Goal: Task Accomplishment & Management: Complete application form

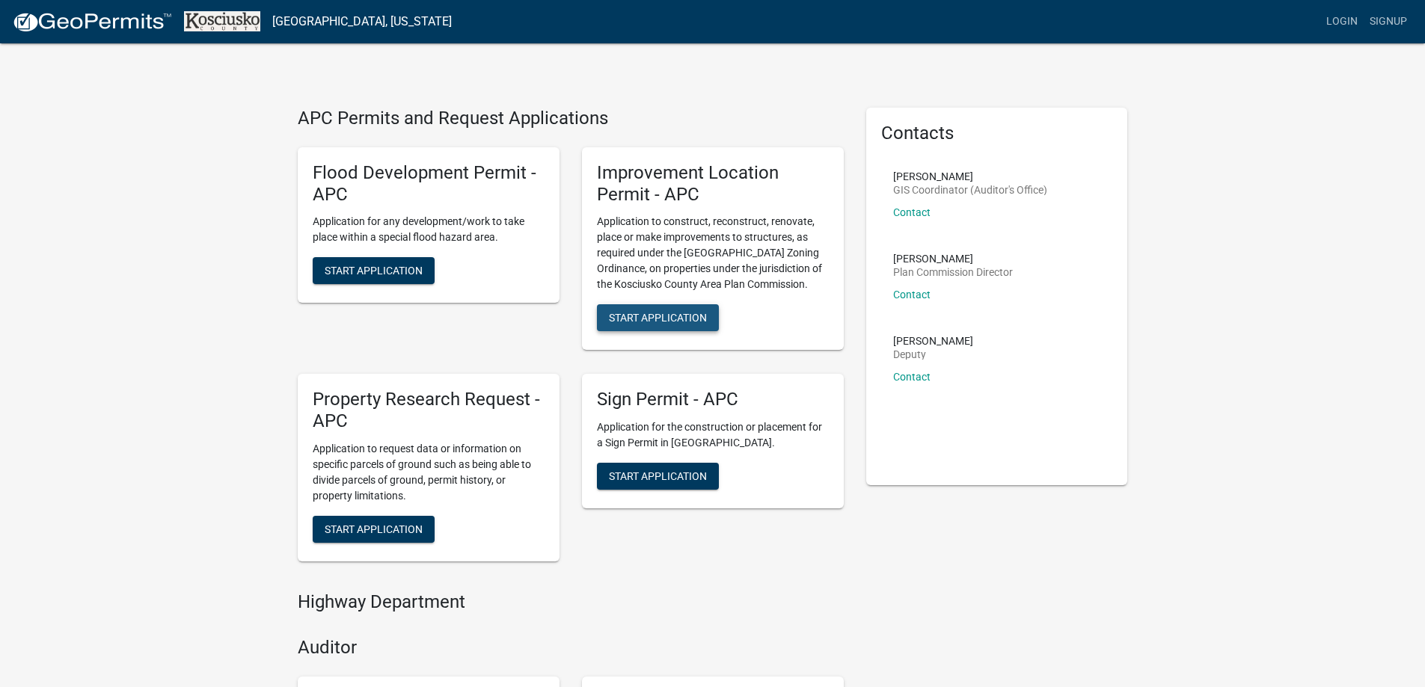
click at [668, 316] on span "Start Application" at bounding box center [658, 318] width 98 height 12
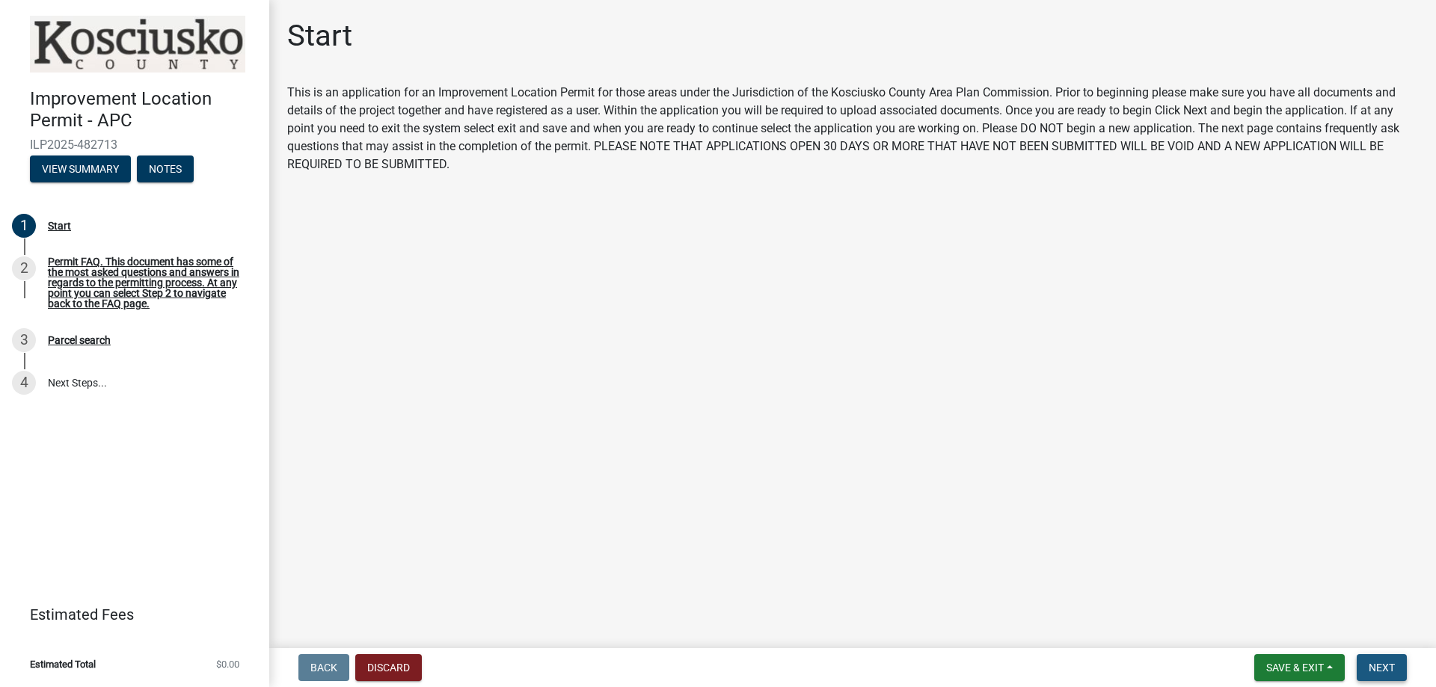
click at [1383, 666] on span "Next" at bounding box center [1382, 668] width 26 height 12
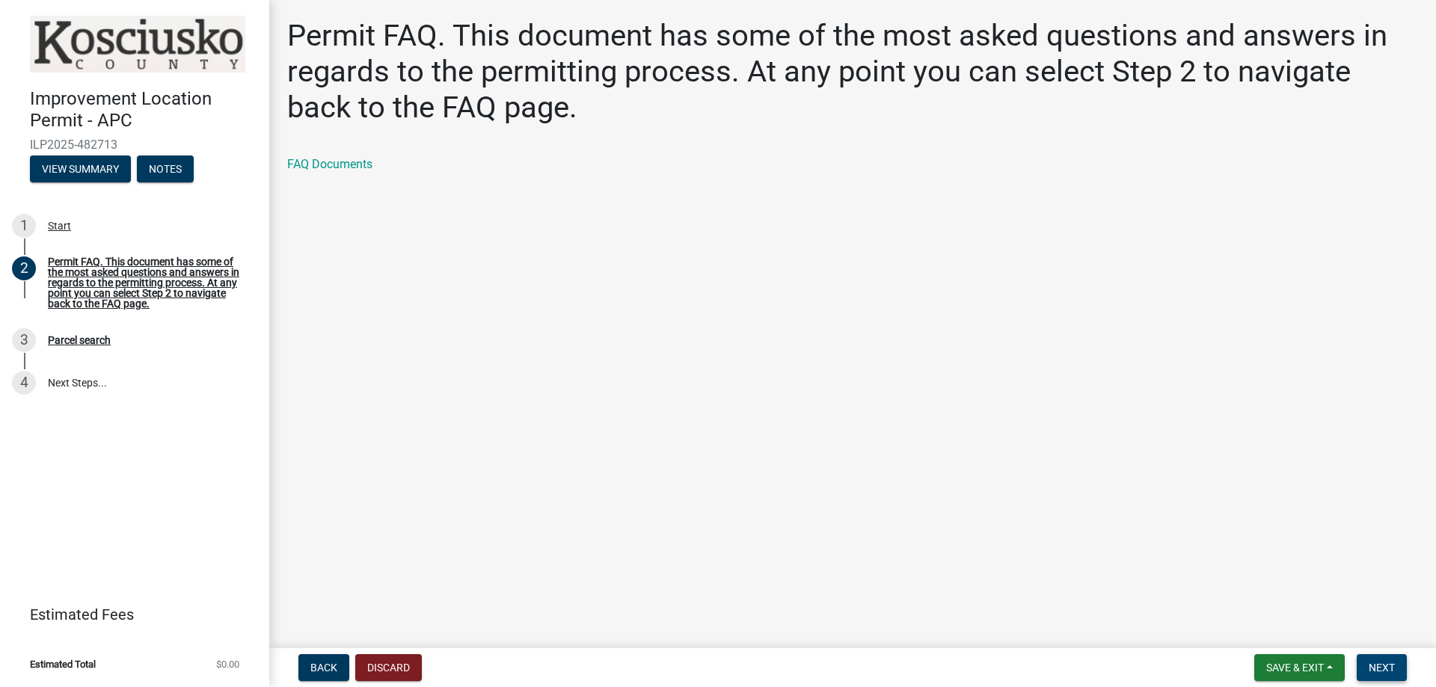
click at [1370, 668] on span "Next" at bounding box center [1382, 668] width 26 height 12
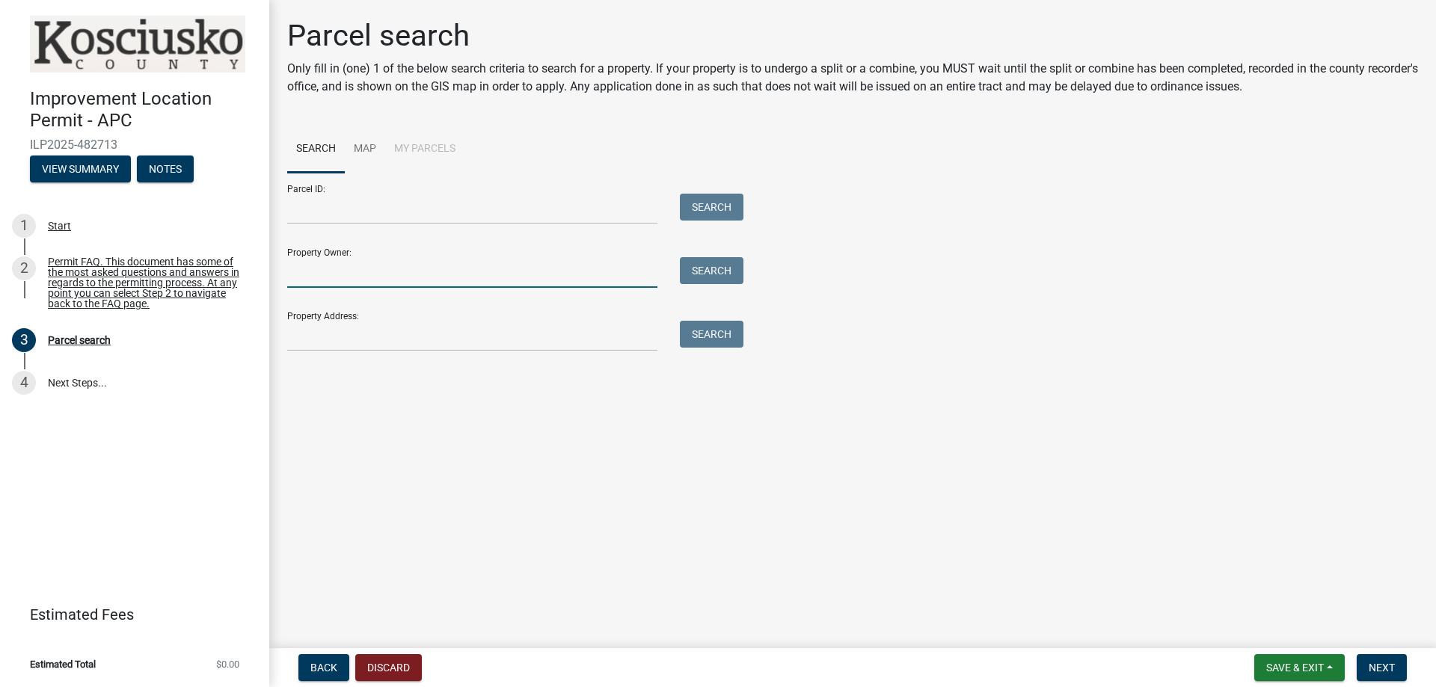
click at [341, 265] on input "Property Owner:" at bounding box center [472, 272] width 370 height 31
type input "[PERSON_NAME]"
click at [307, 333] on input "Property Address:" at bounding box center [472, 336] width 370 height 31
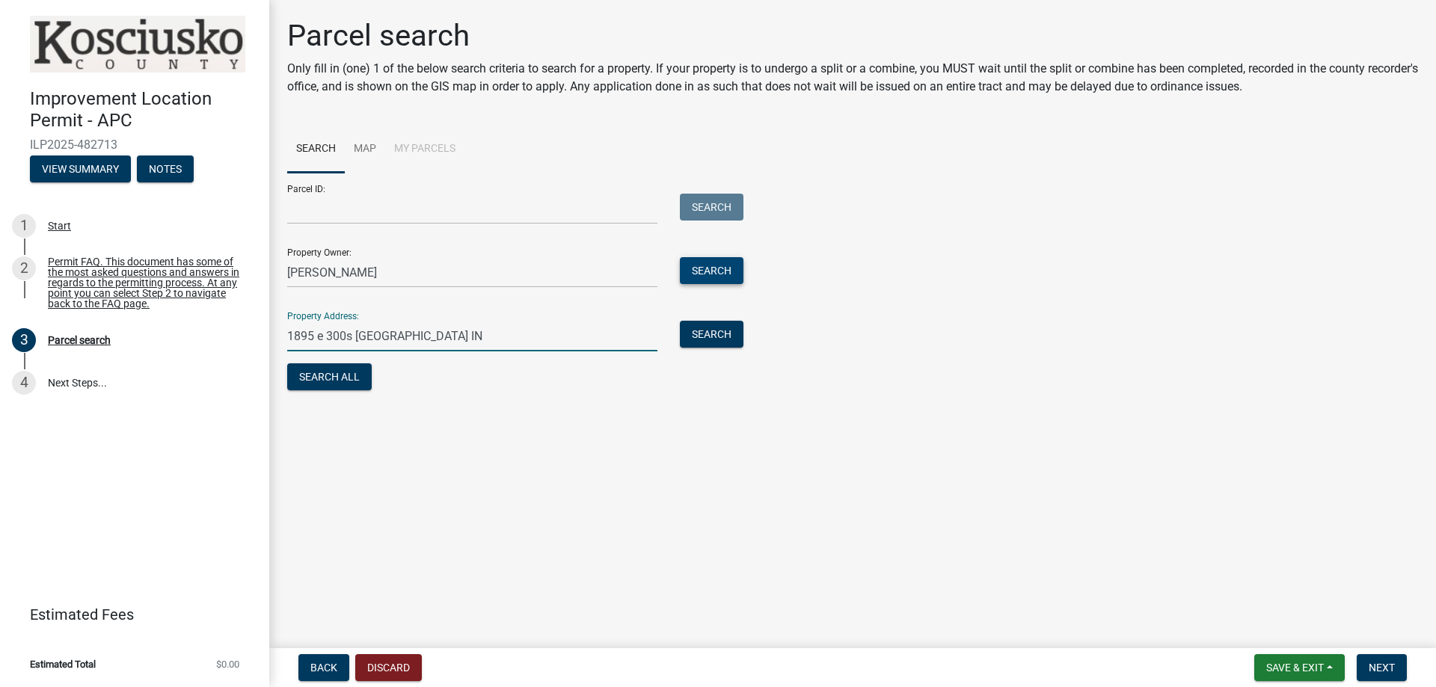
type input "1895 e 300s [GEOGRAPHIC_DATA] IN"
click at [708, 267] on button "Search" at bounding box center [712, 270] width 64 height 27
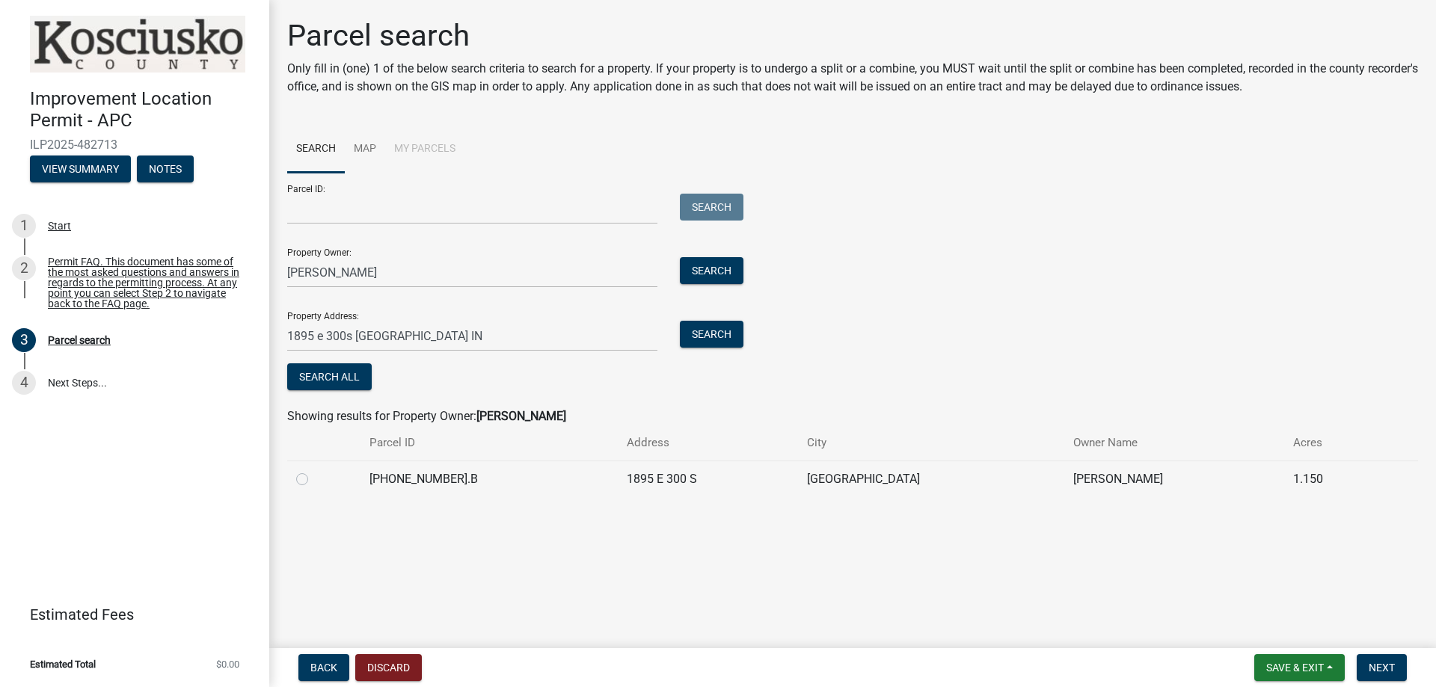
click at [314, 470] on label at bounding box center [314, 470] width 0 height 0
click at [314, 479] on input "radio" at bounding box center [319, 475] width 10 height 10
radio input "true"
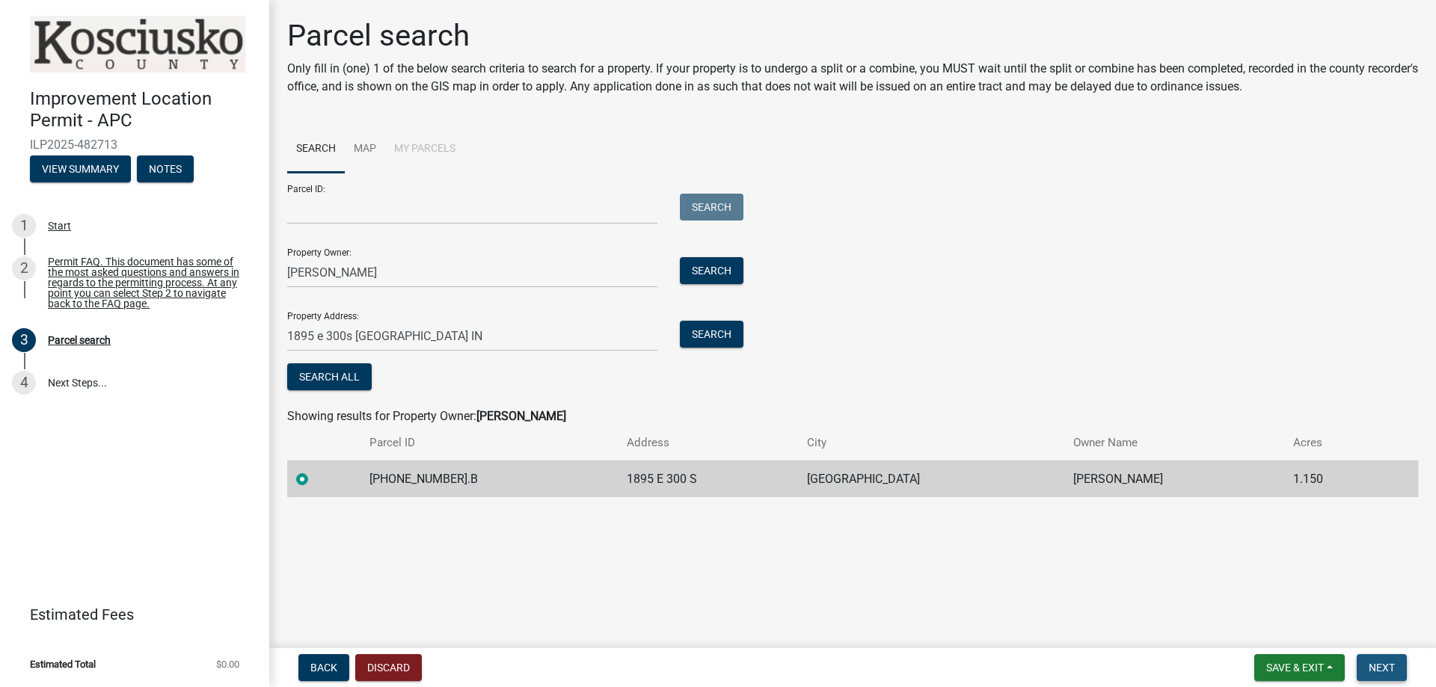
click at [1380, 662] on span "Next" at bounding box center [1382, 668] width 26 height 12
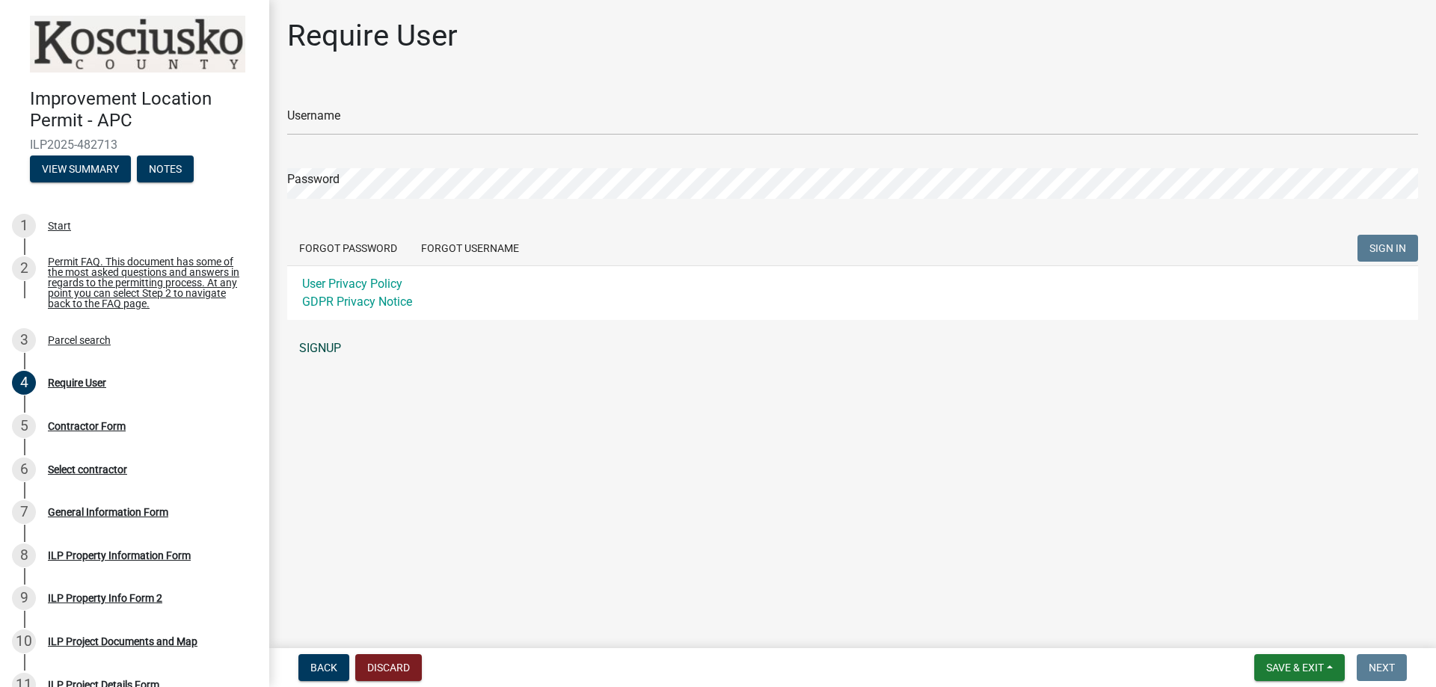
click at [320, 347] on link "SIGNUP" at bounding box center [852, 349] width 1131 height 30
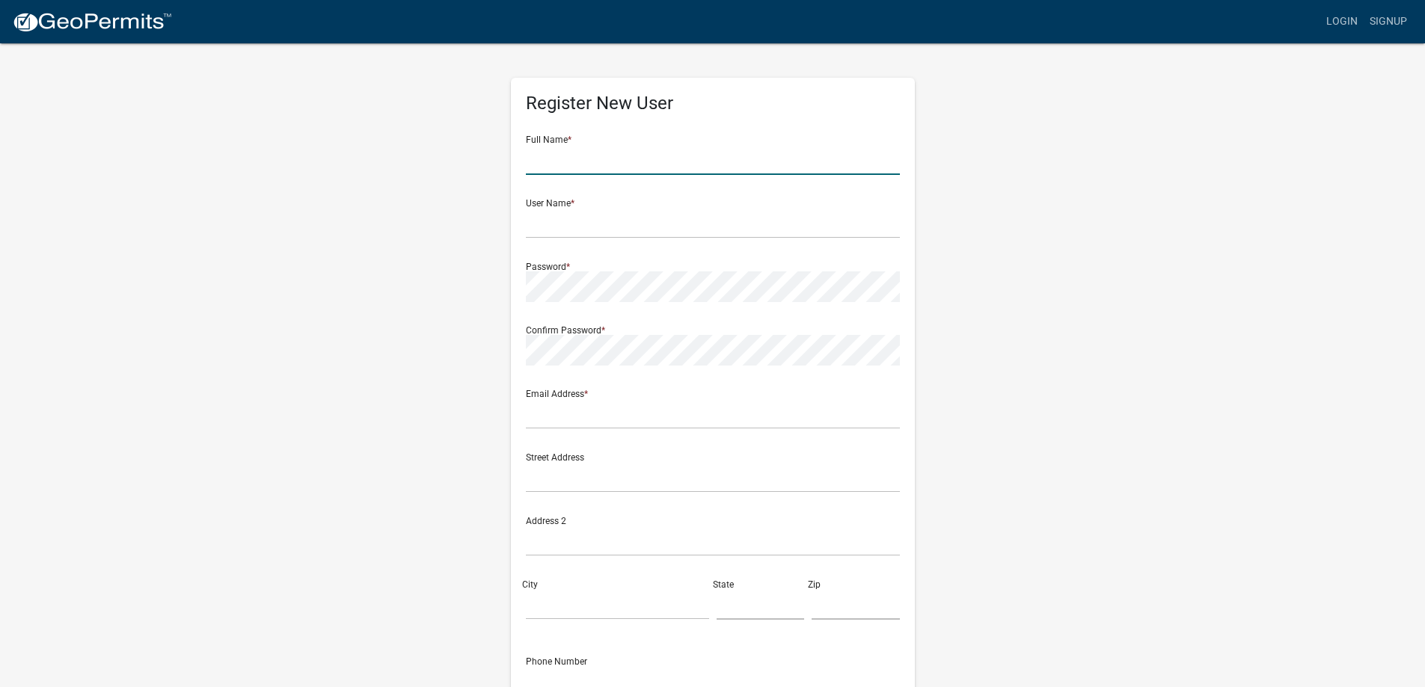
click at [609, 160] on input "text" at bounding box center [713, 159] width 374 height 31
drag, startPoint x: 577, startPoint y: 206, endPoint x: 569, endPoint y: 214, distance: 11.1
click at [575, 210] on div "User Name *" at bounding box center [713, 213] width 374 height 52
click at [570, 159] on input "[PERSON_NAME]" at bounding box center [713, 159] width 374 height 31
type input "[PERSON_NAME]"
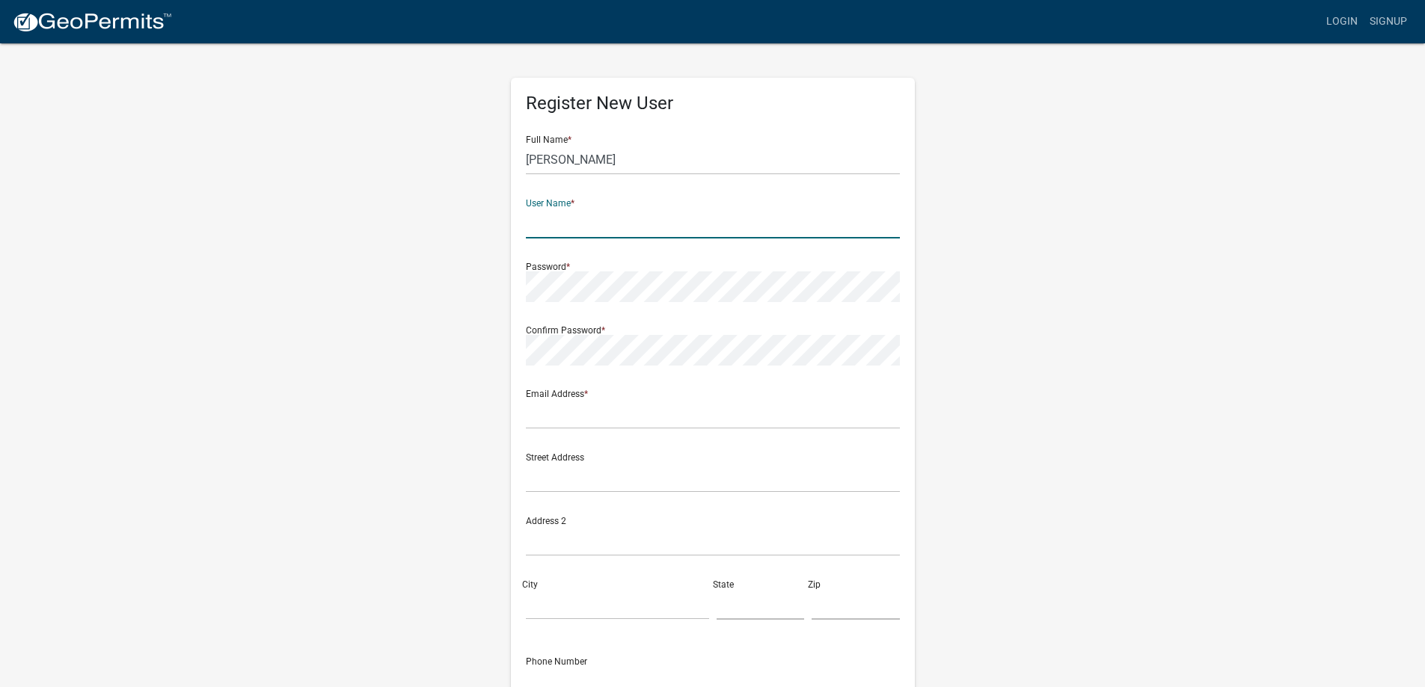
click at [552, 210] on input "text" at bounding box center [713, 223] width 374 height 31
type input "[PERSON_NAME]"
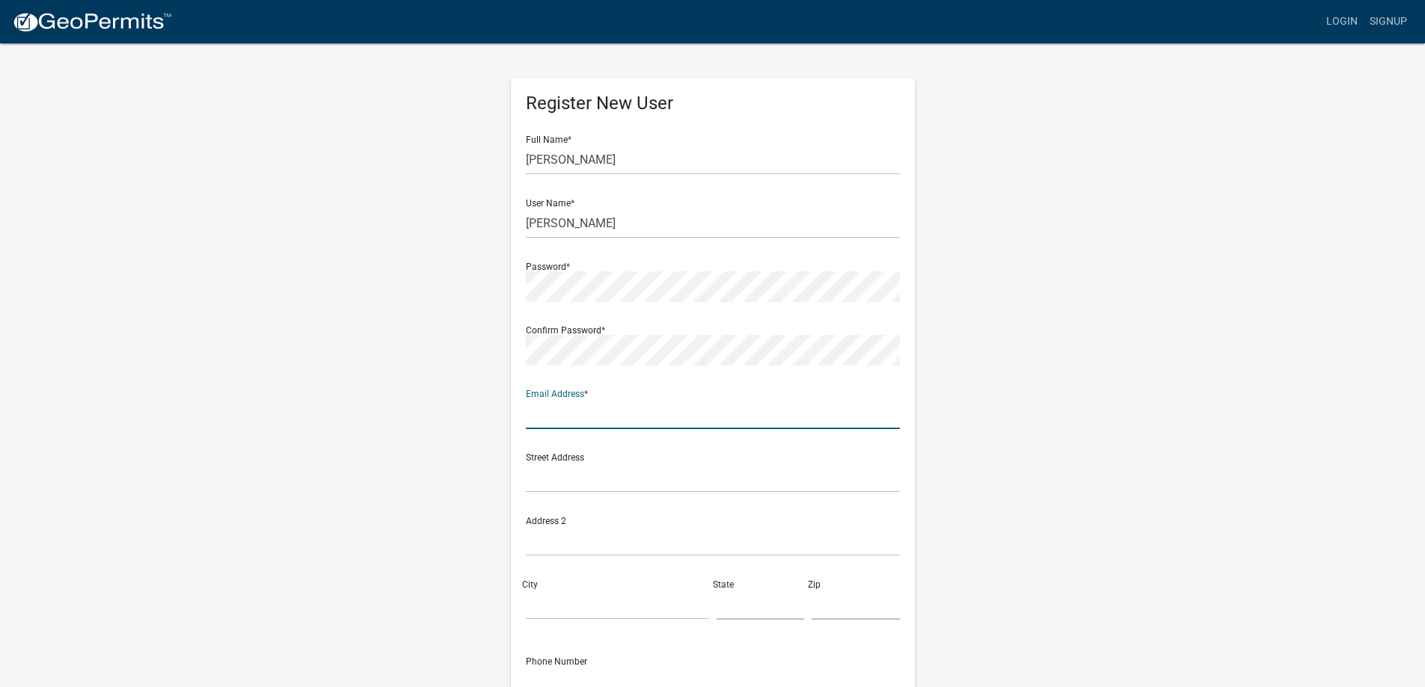
click at [590, 404] on input "text" at bounding box center [713, 414] width 374 height 31
type input "1895 e 300 s"
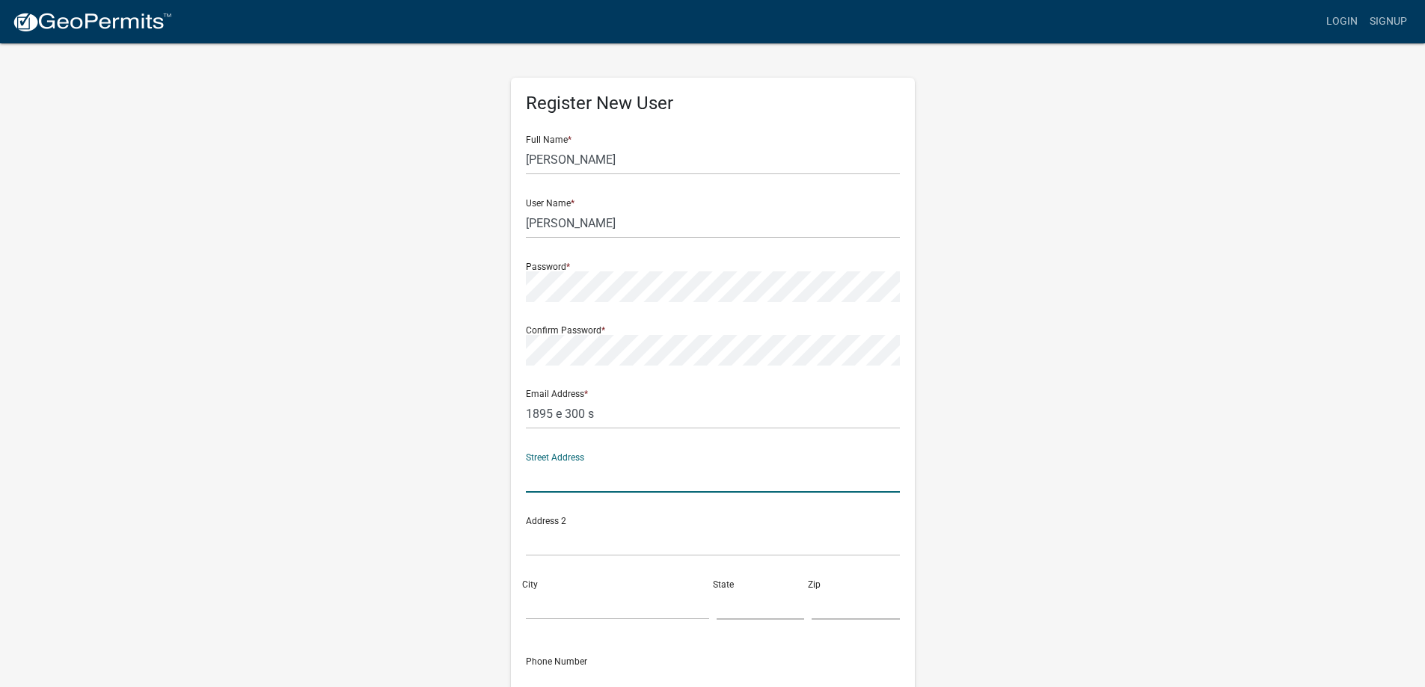
click at [588, 467] on input "text" at bounding box center [713, 477] width 374 height 31
drag, startPoint x: 524, startPoint y: 411, endPoint x: 615, endPoint y: 414, distance: 90.6
click at [615, 414] on div "Register New User Full Name * [PERSON_NAME] User Name * [PERSON_NAME] Password …" at bounding box center [713, 435] width 404 height 714
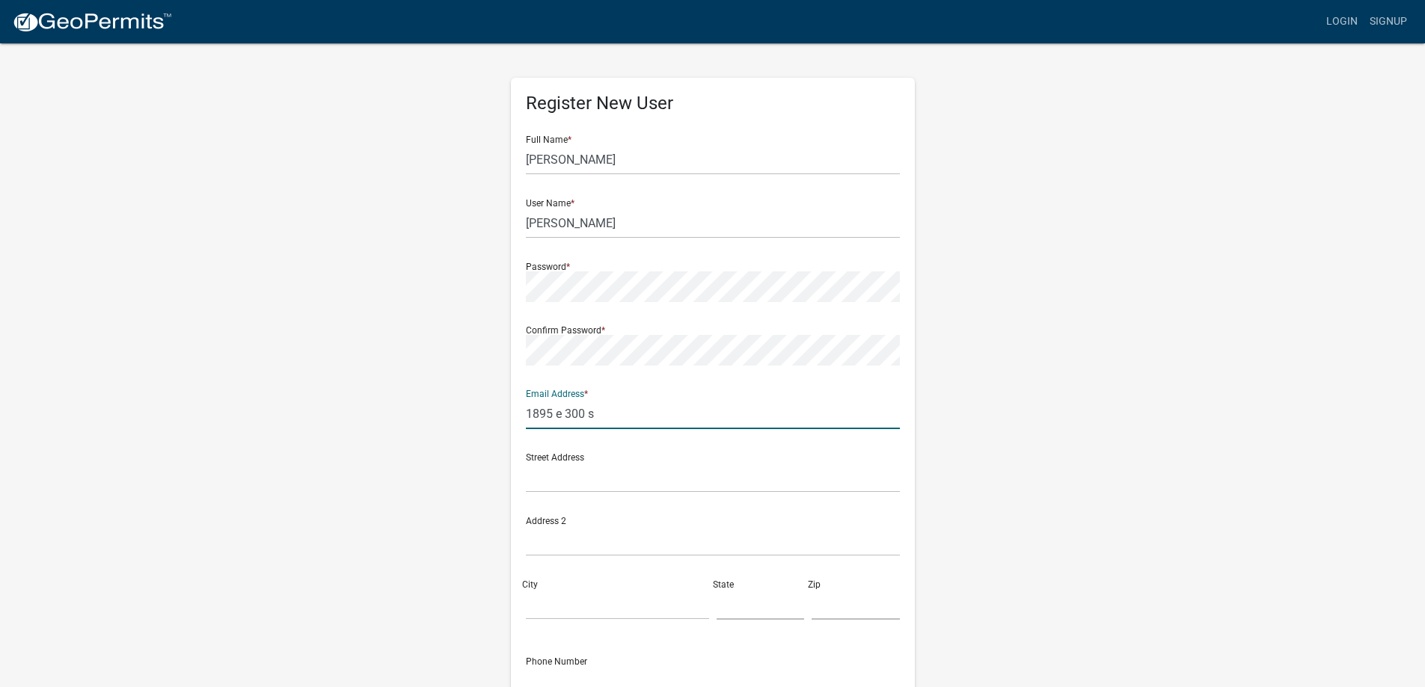
drag, startPoint x: 608, startPoint y: 416, endPoint x: 521, endPoint y: 414, distance: 86.8
click at [521, 414] on div "Register New User Full Name * [PERSON_NAME] User Name * [PERSON_NAME] Password …" at bounding box center [713, 435] width 404 height 714
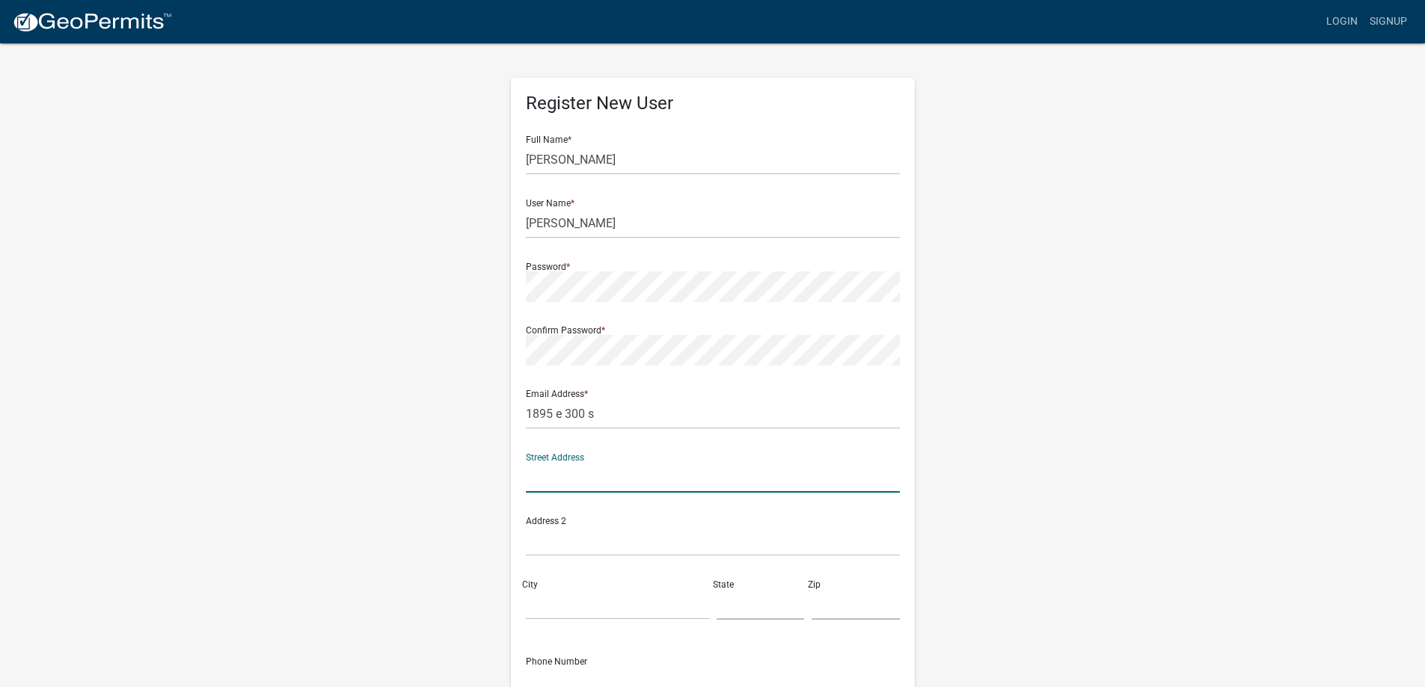
click at [557, 477] on input "text" at bounding box center [713, 477] width 374 height 31
paste input "1895 e 300 s"
type input "1895 e 300 s"
click at [601, 410] on input "1895 e 300 s" at bounding box center [713, 414] width 374 height 31
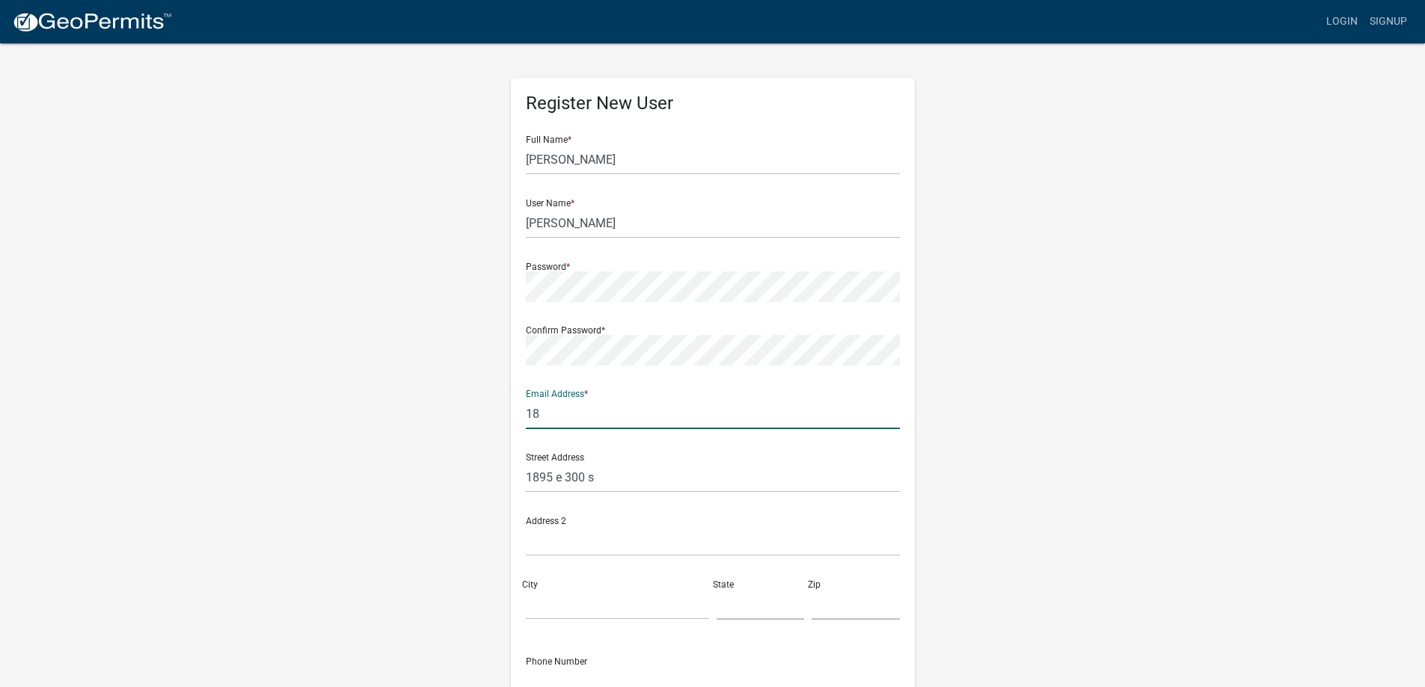
type input "1"
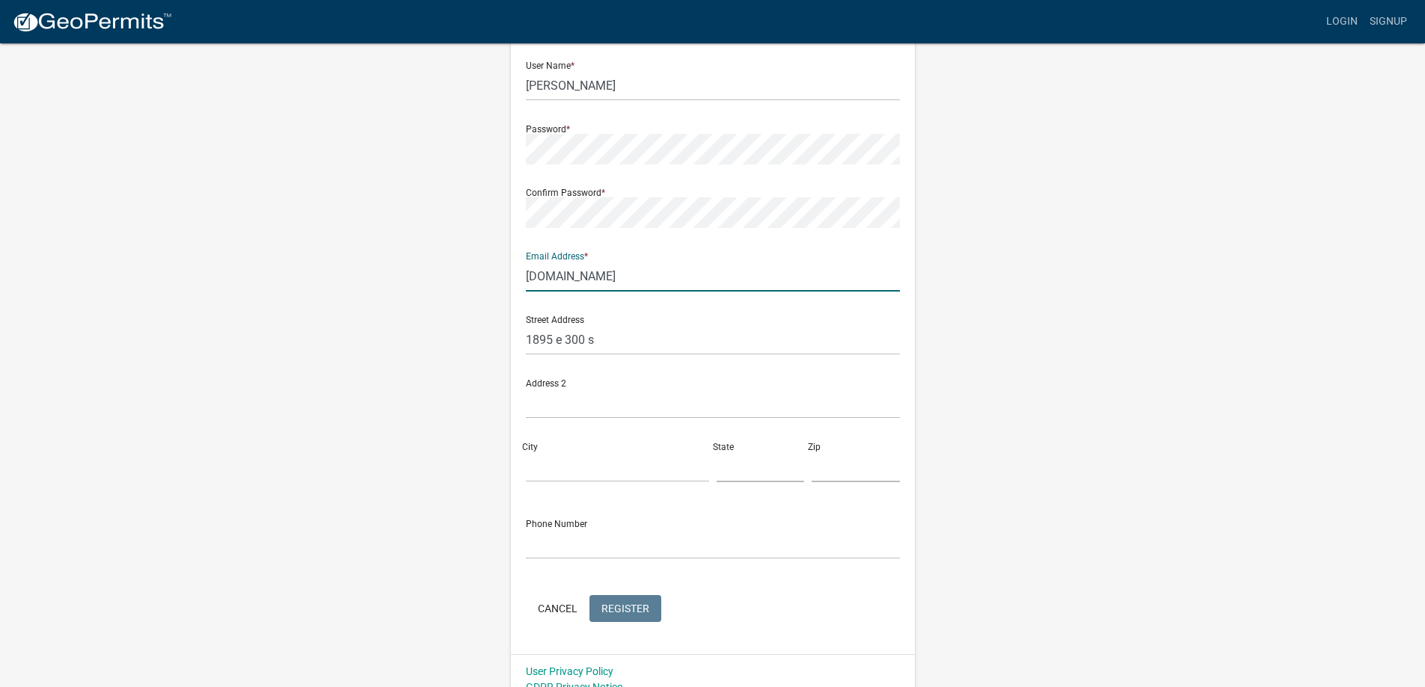
scroll to position [155, 0]
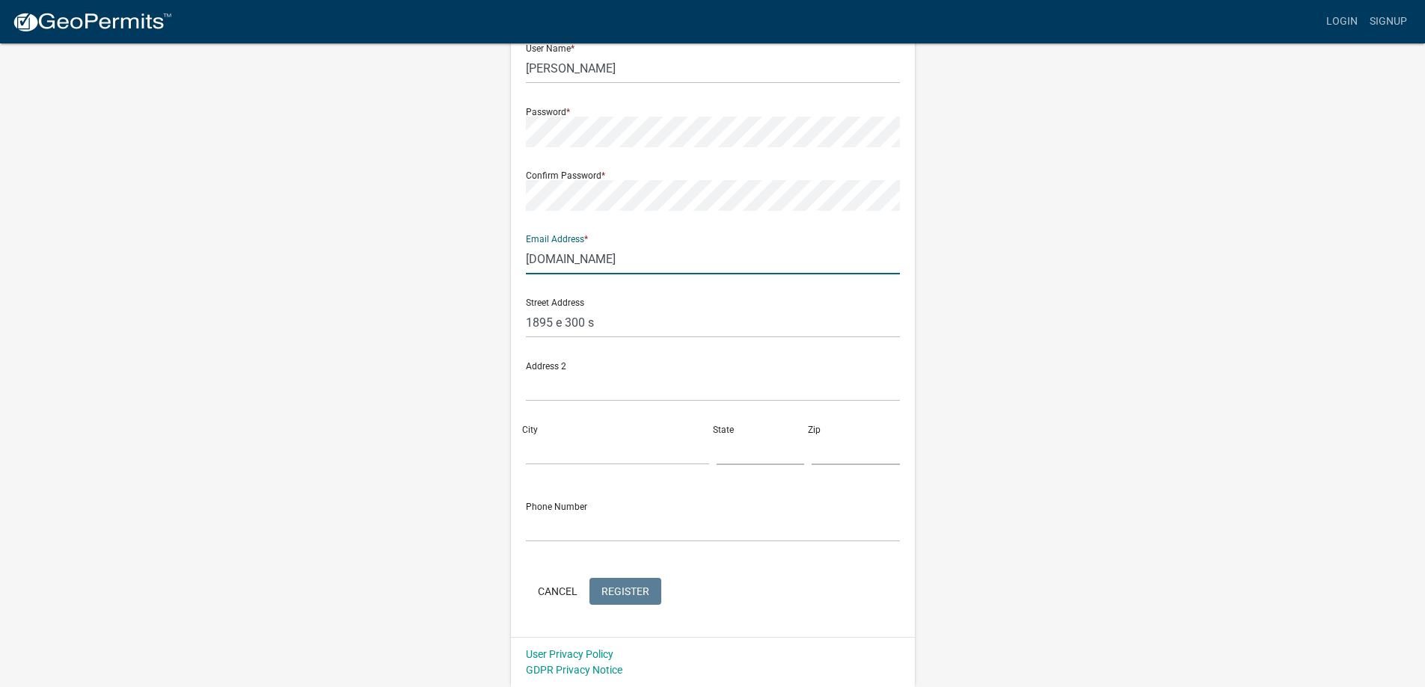
type input "[DOMAIN_NAME]"
click at [589, 449] on input "City" at bounding box center [617, 450] width 183 height 31
type input "[GEOGRAPHIC_DATA]"
click at [743, 460] on input "text" at bounding box center [761, 450] width 88 height 31
type input "IN"
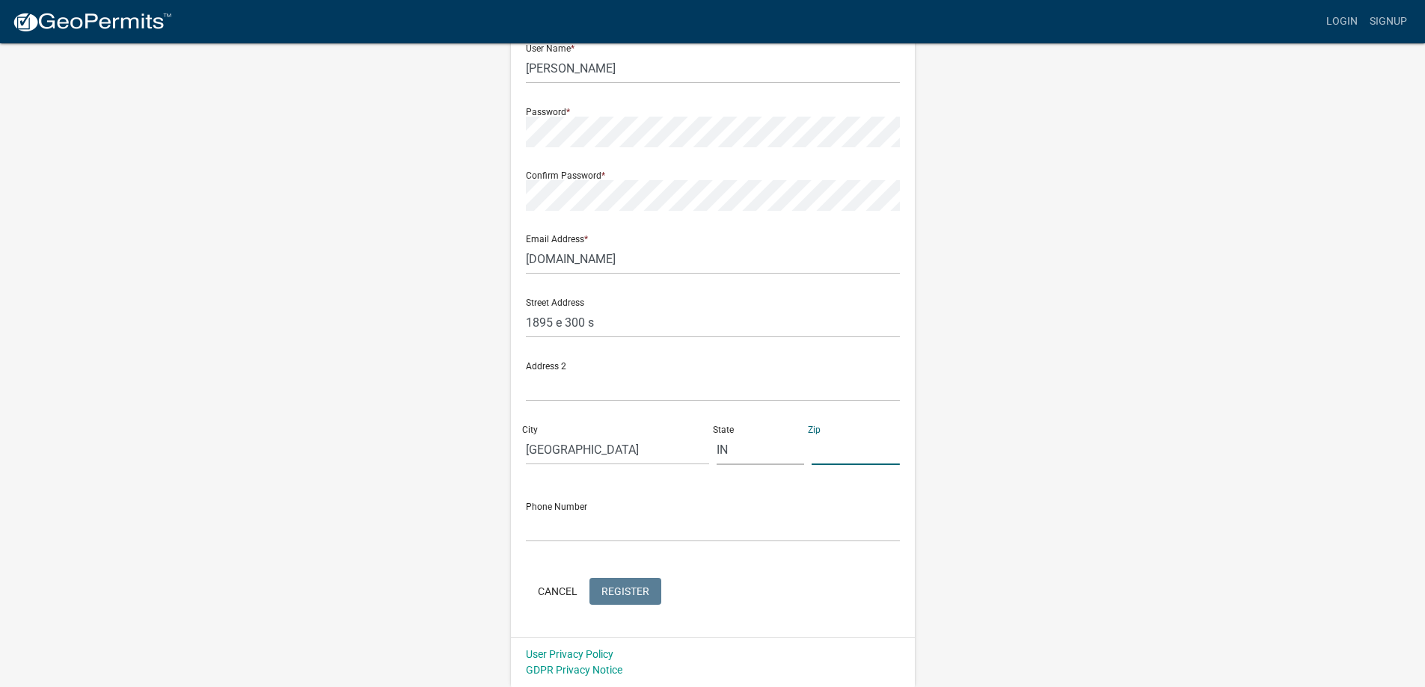
click at [858, 457] on input "text" at bounding box center [856, 450] width 88 height 31
type input "46580"
click at [591, 526] on input "text" at bounding box center [713, 527] width 374 height 31
type input "[PHONE_NUMBER]"
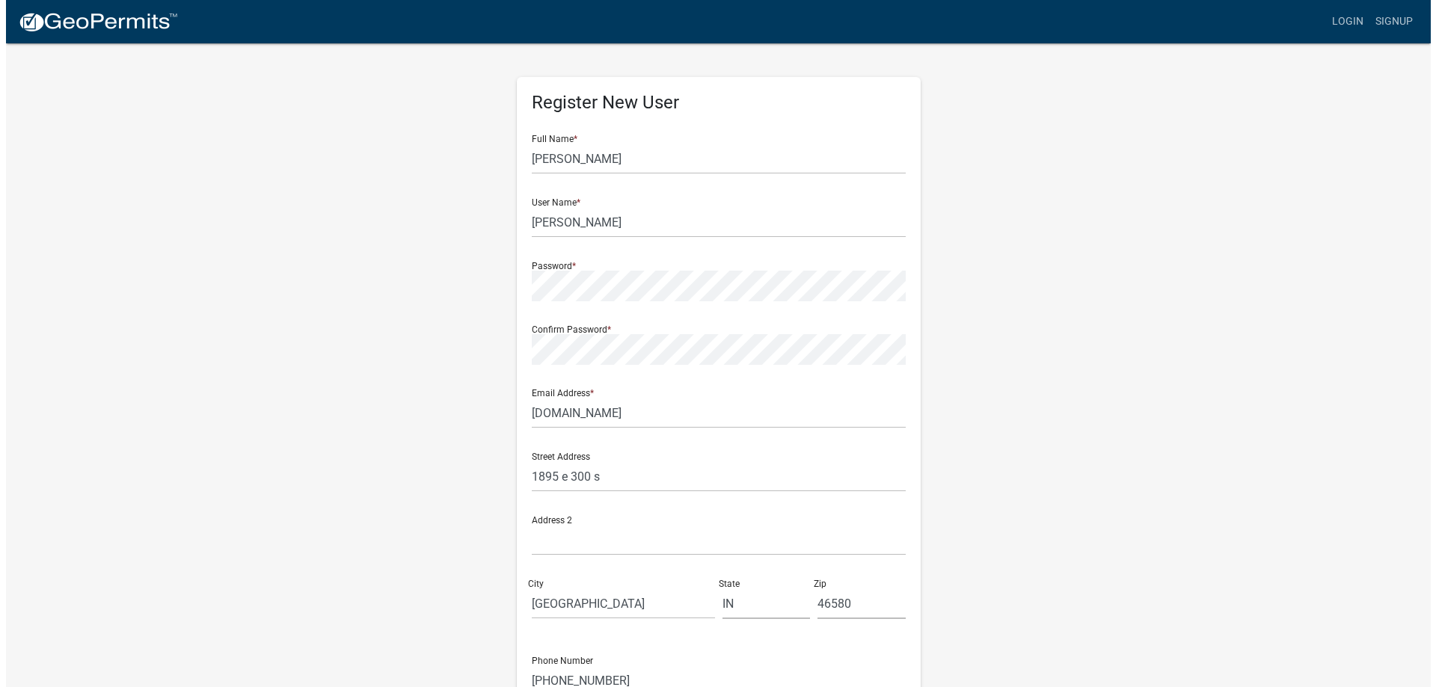
scroll to position [0, 0]
click at [1347, 15] on link "Login" at bounding box center [1341, 21] width 43 height 28
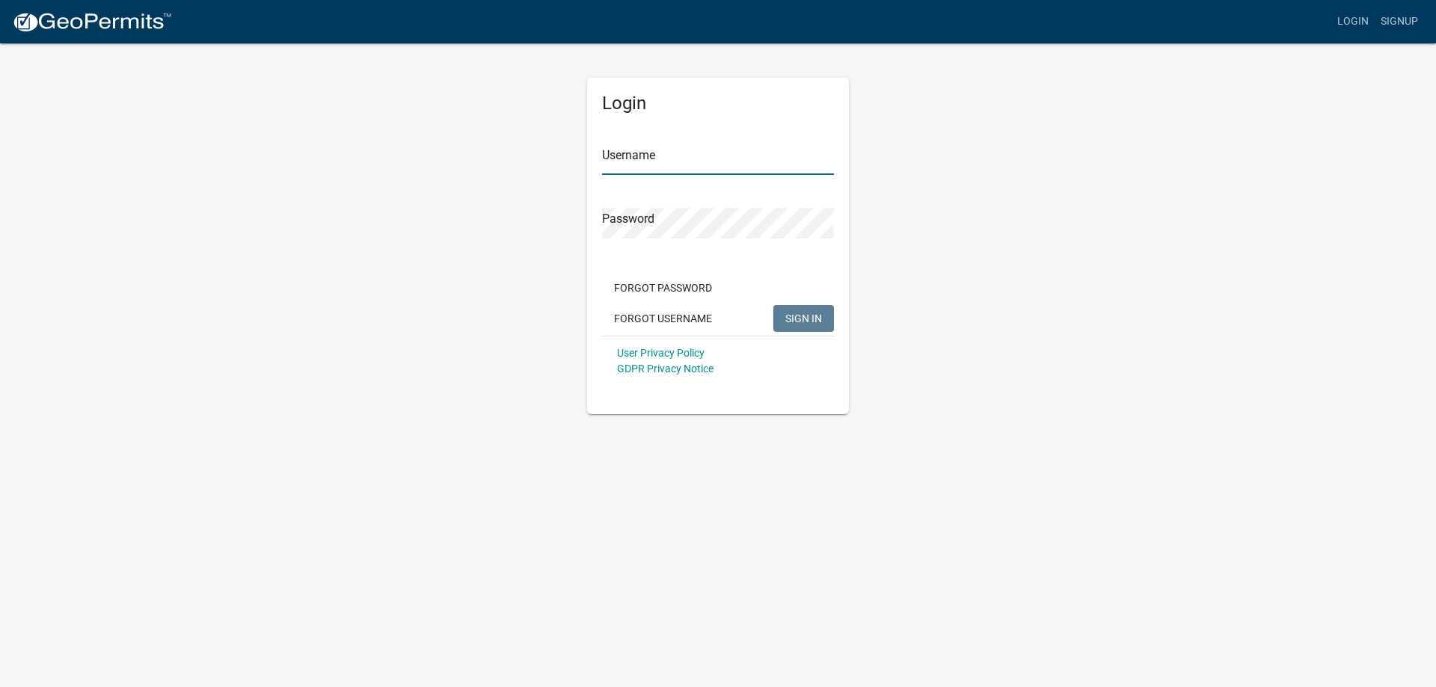
click at [662, 149] on input "Username" at bounding box center [718, 159] width 232 height 31
click at [1159, 309] on app-login-view "more_horiz Login Signup Login Username Password Forgot Password Forgot Username…" at bounding box center [718, 207] width 1436 height 414
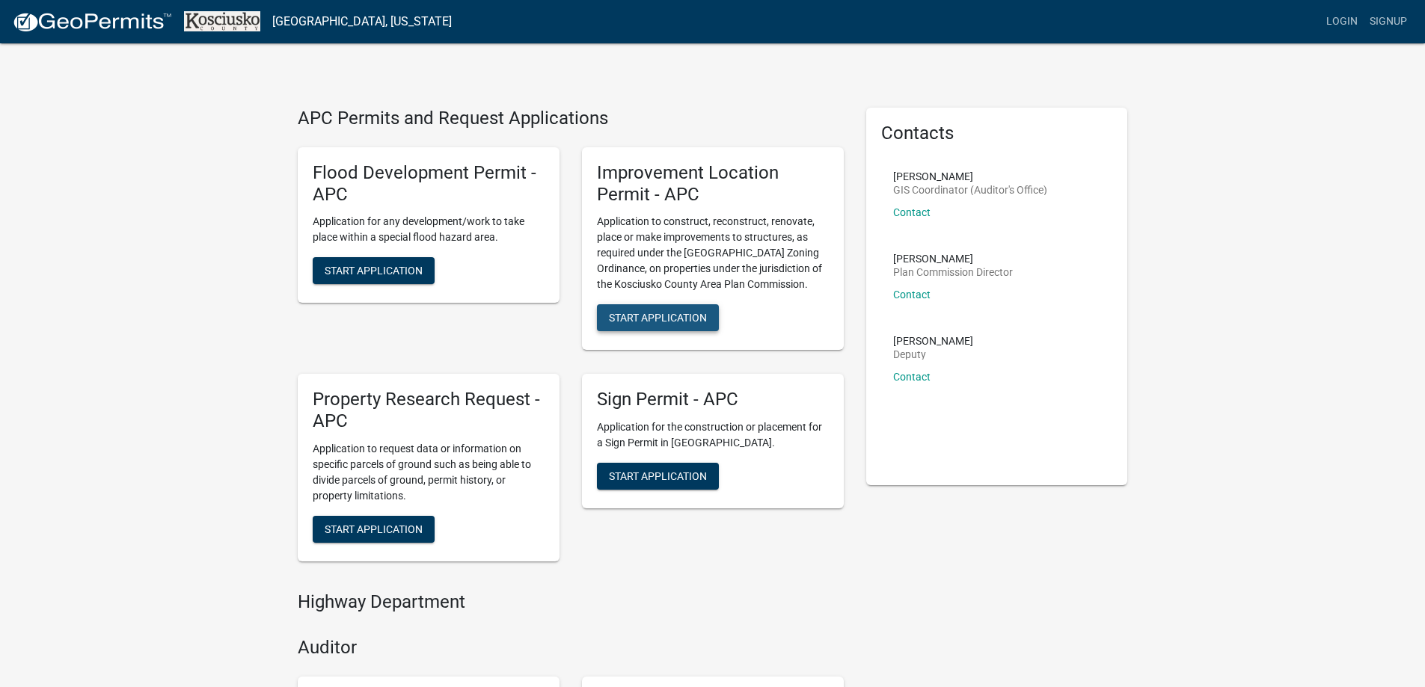
click at [661, 314] on span "Start Application" at bounding box center [658, 318] width 98 height 12
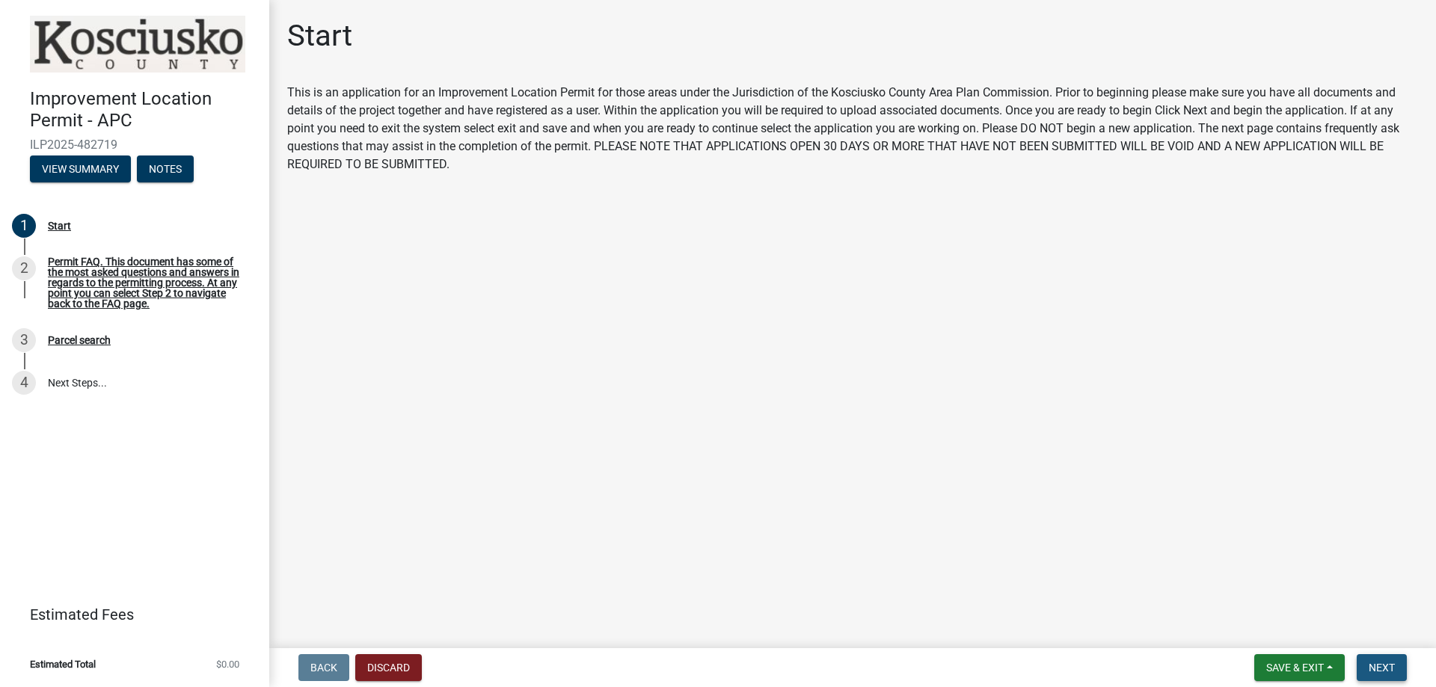
click at [1382, 666] on span "Next" at bounding box center [1382, 668] width 26 height 12
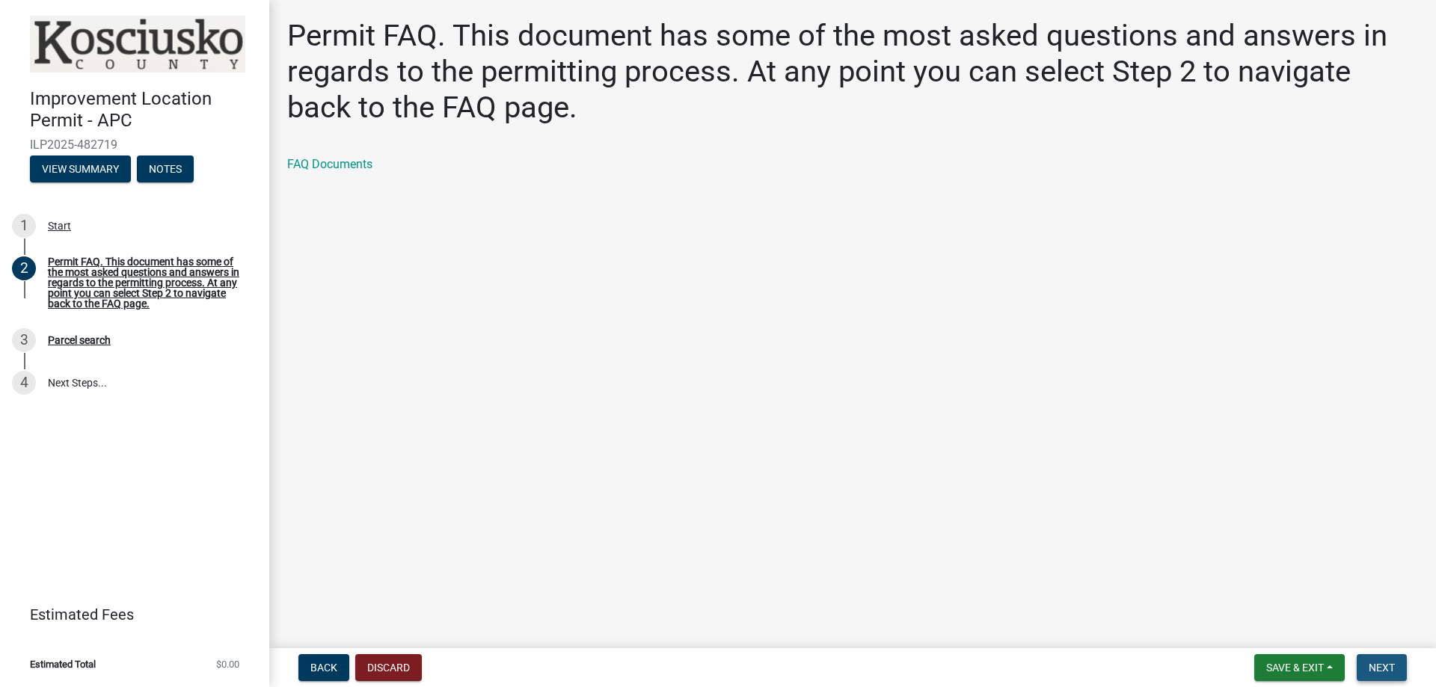
click at [1382, 666] on span "Next" at bounding box center [1382, 668] width 26 height 12
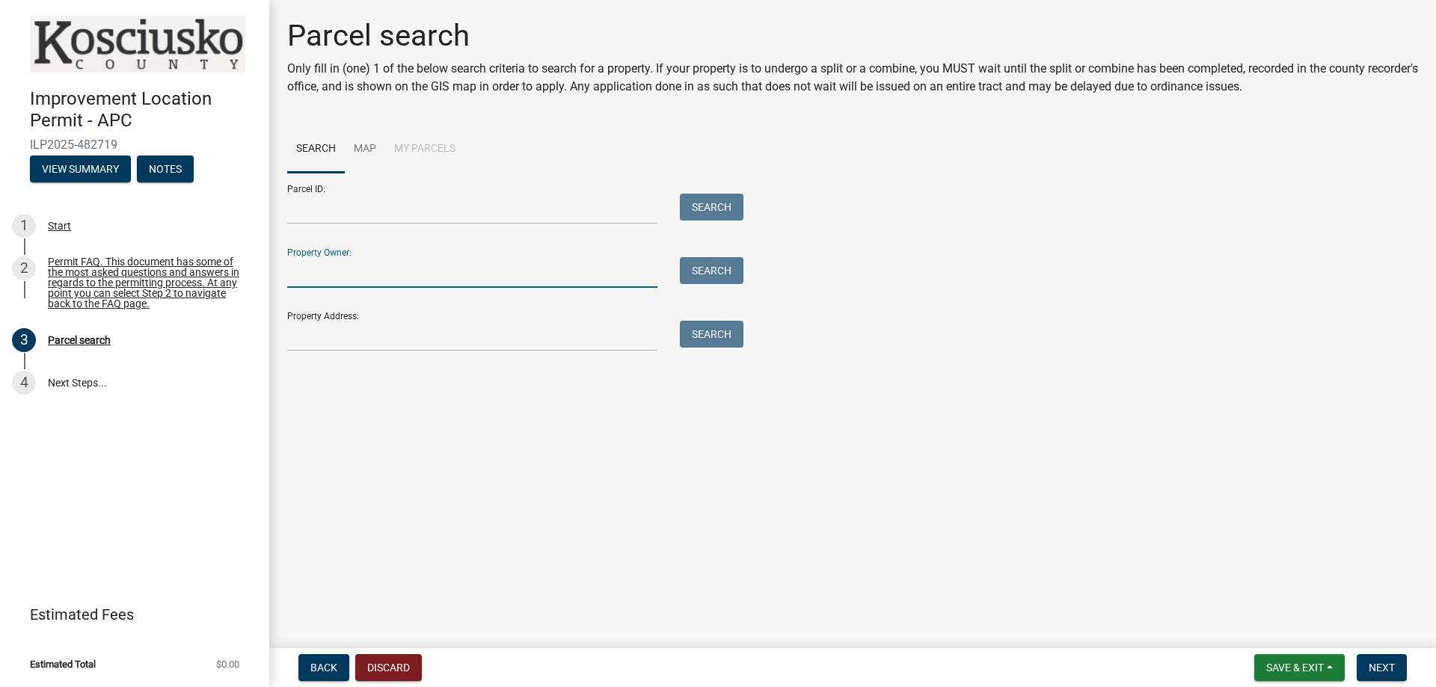
click at [339, 259] on input "Property Owner:" at bounding box center [472, 272] width 370 height 31
type input "[PERSON_NAME]"
click at [716, 266] on button "Search" at bounding box center [712, 270] width 64 height 27
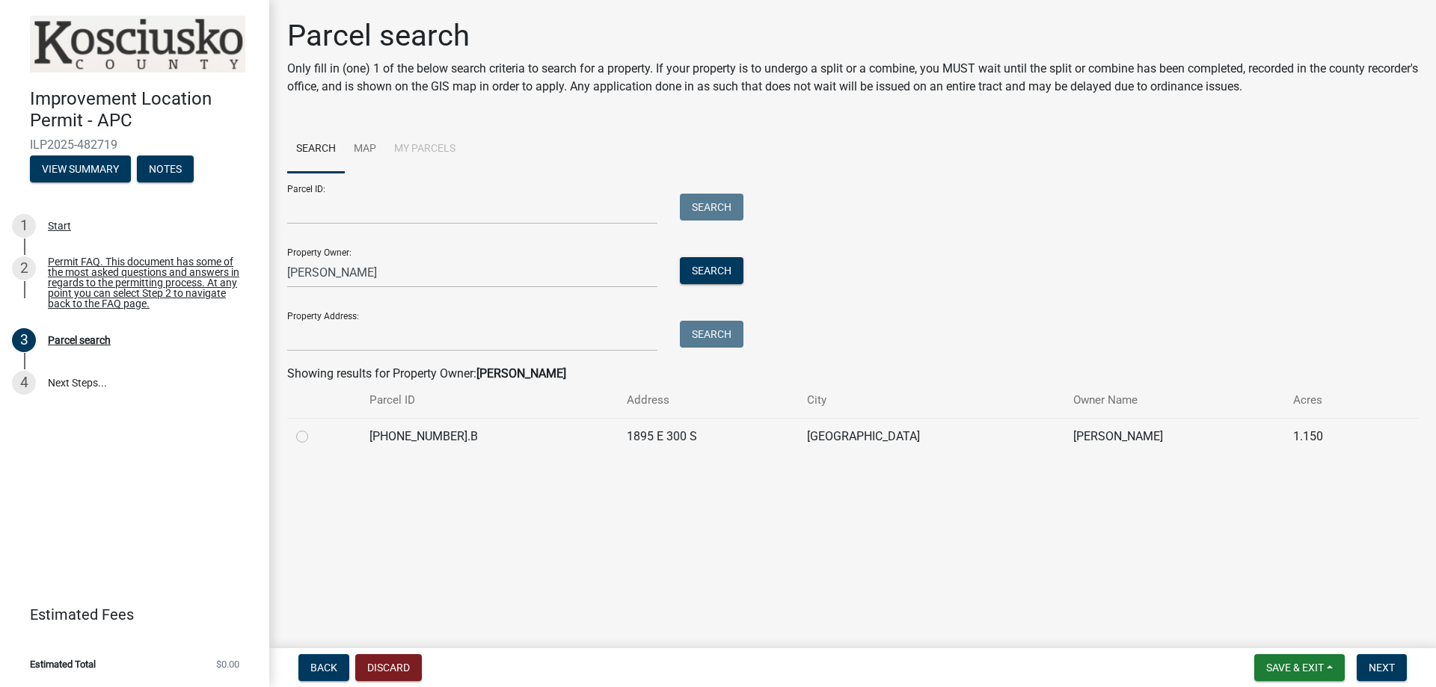
click at [314, 428] on label at bounding box center [314, 428] width 0 height 0
click at [314, 438] on input "radio" at bounding box center [319, 433] width 10 height 10
radio input "true"
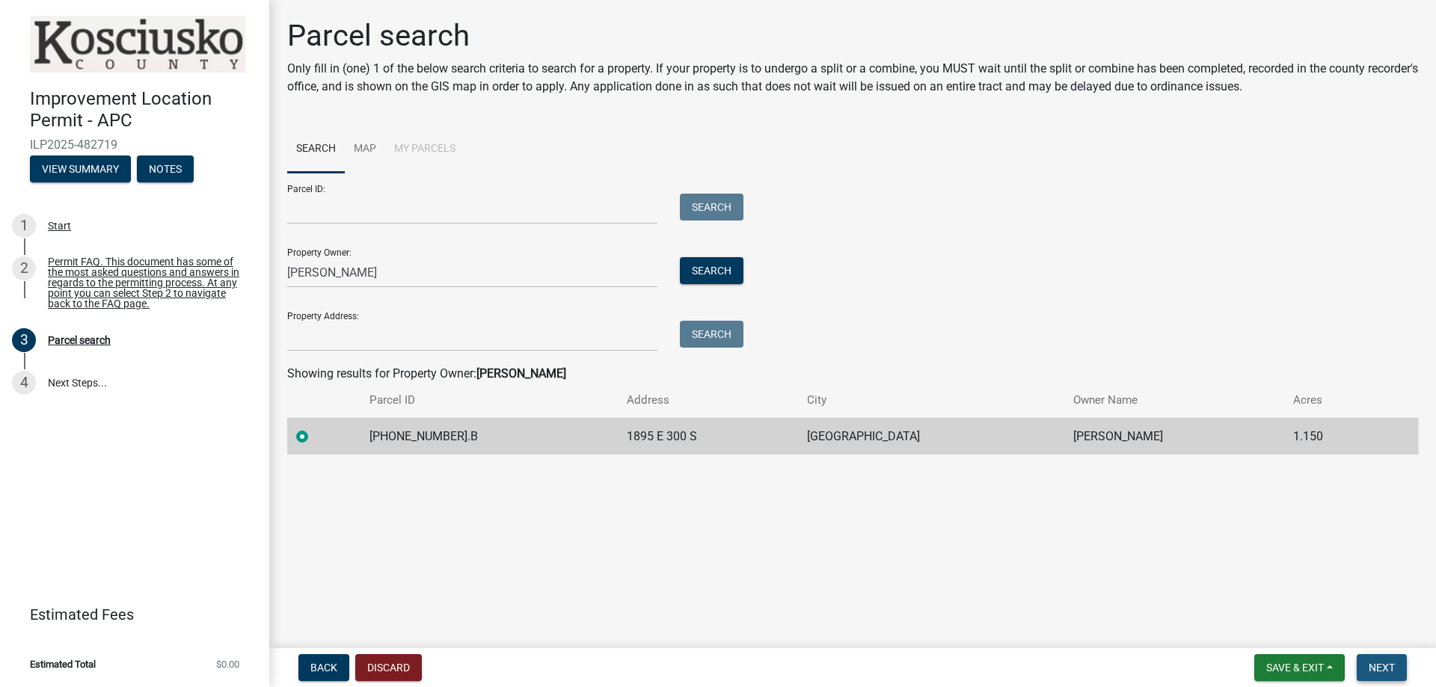
click at [1382, 664] on span "Next" at bounding box center [1382, 668] width 26 height 12
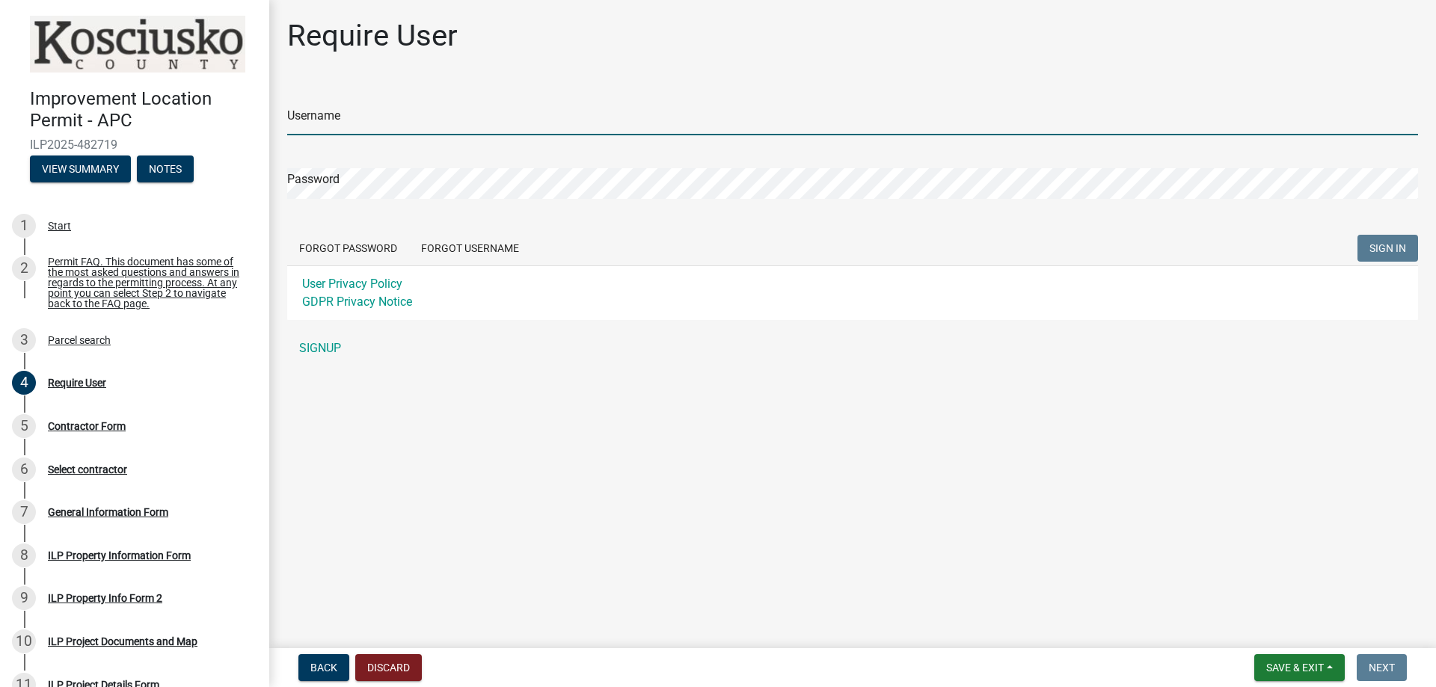
click at [359, 111] on input "Username" at bounding box center [852, 120] width 1131 height 31
type input "j"
type input "johnculbertson"
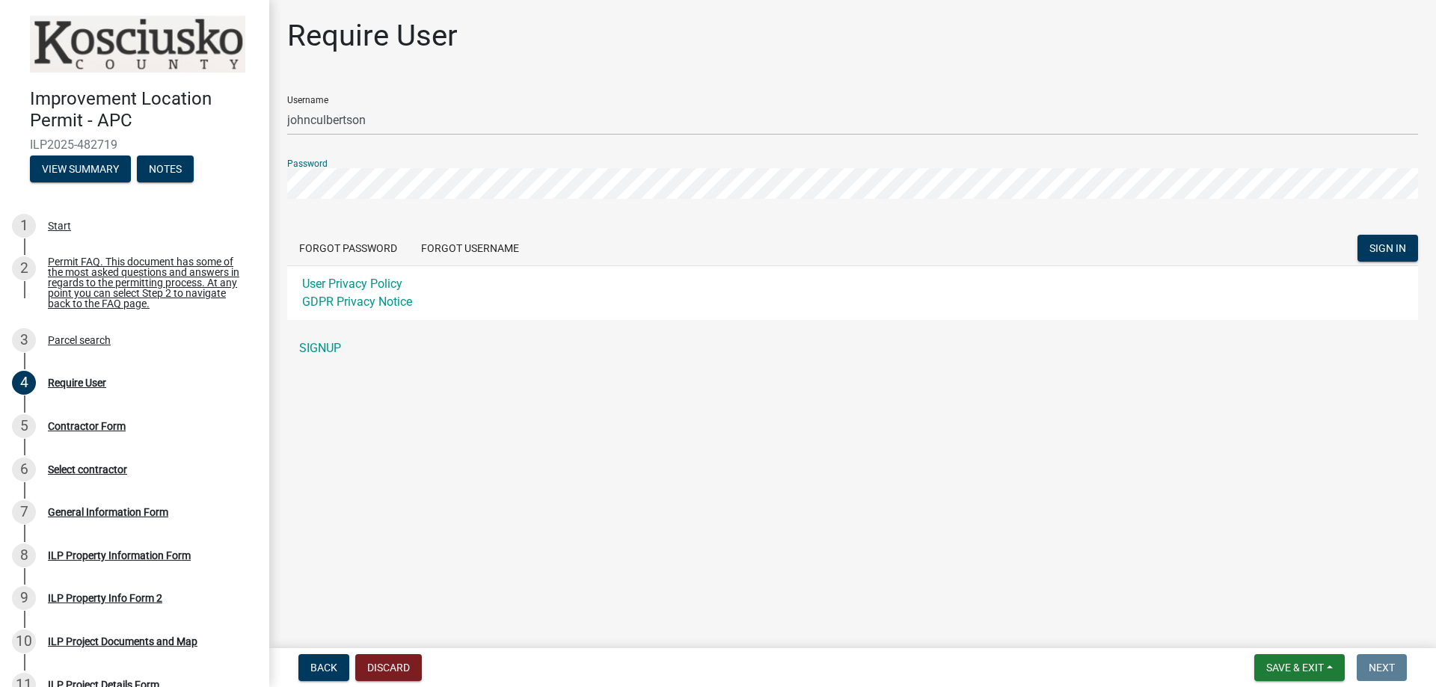
click at [1358, 235] on button "SIGN IN" at bounding box center [1388, 248] width 61 height 27
click at [310, 346] on link "SIGNUP" at bounding box center [852, 349] width 1131 height 30
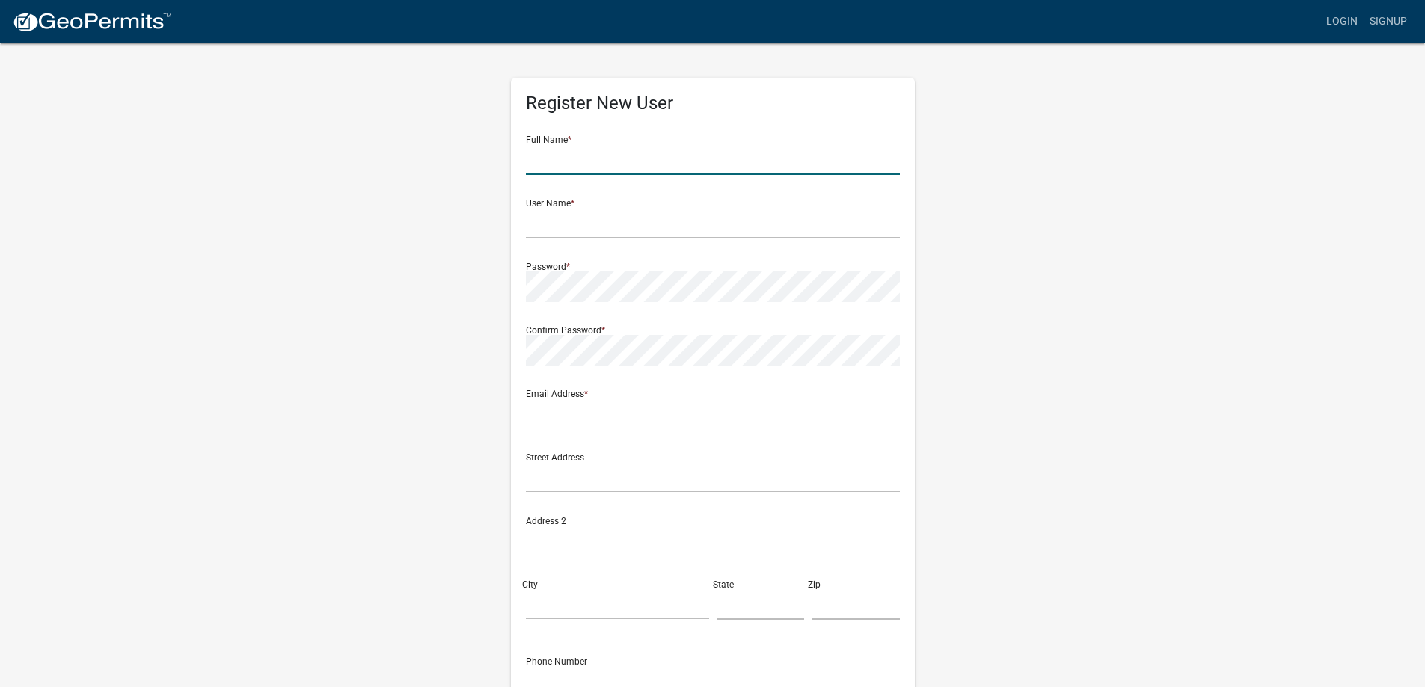
click at [577, 155] on input "text" at bounding box center [713, 159] width 374 height 31
type input "[PERSON_NAME]"
click at [550, 218] on input "text" at bounding box center [713, 223] width 374 height 31
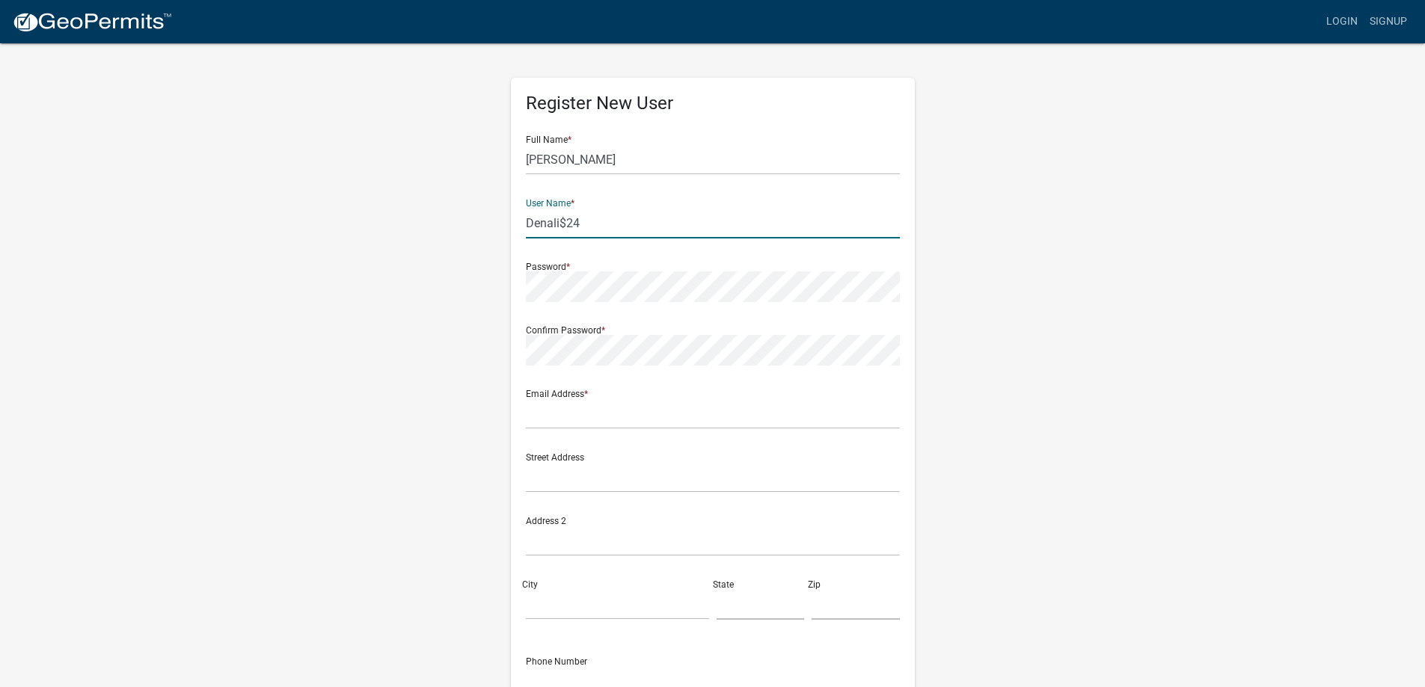
click at [531, 221] on input "Denali$24" at bounding box center [713, 223] width 374 height 31
type input "Denali$24"
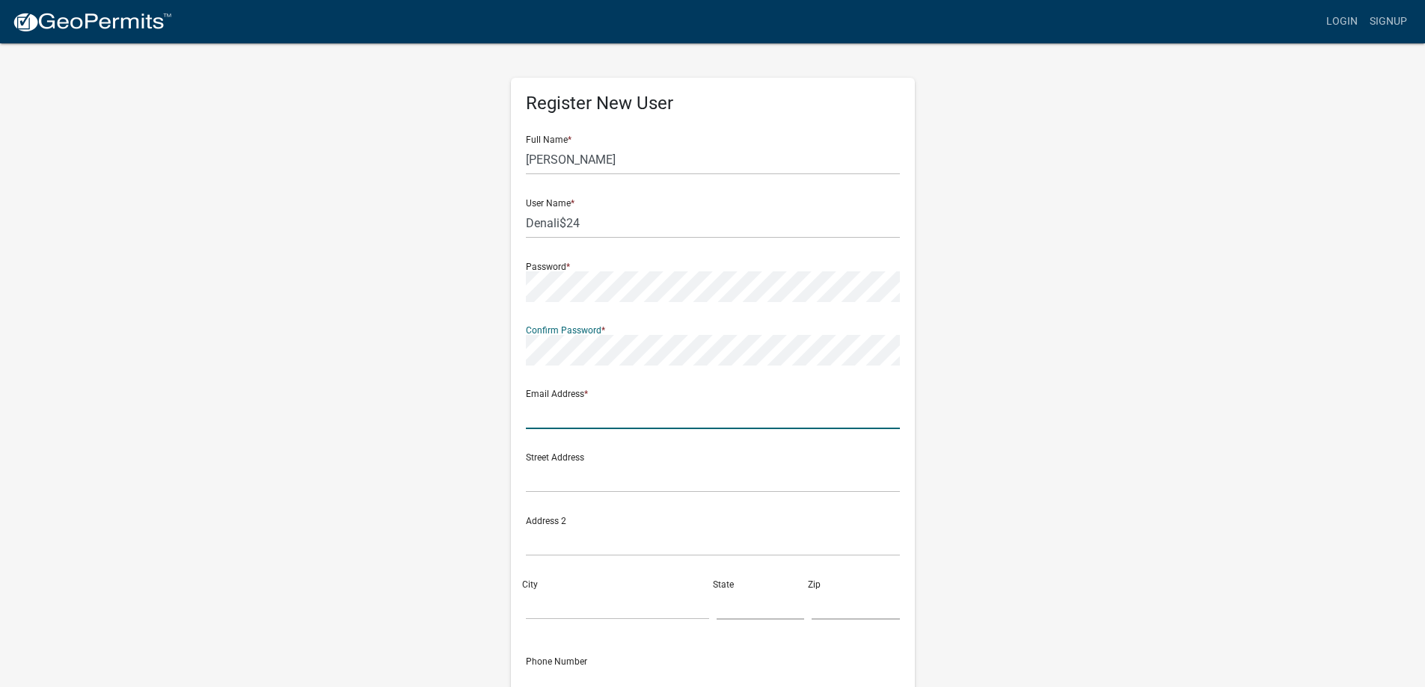
click at [584, 405] on input "text" at bounding box center [713, 414] width 374 height 31
type input "johnculbertson44@yahoo.com"
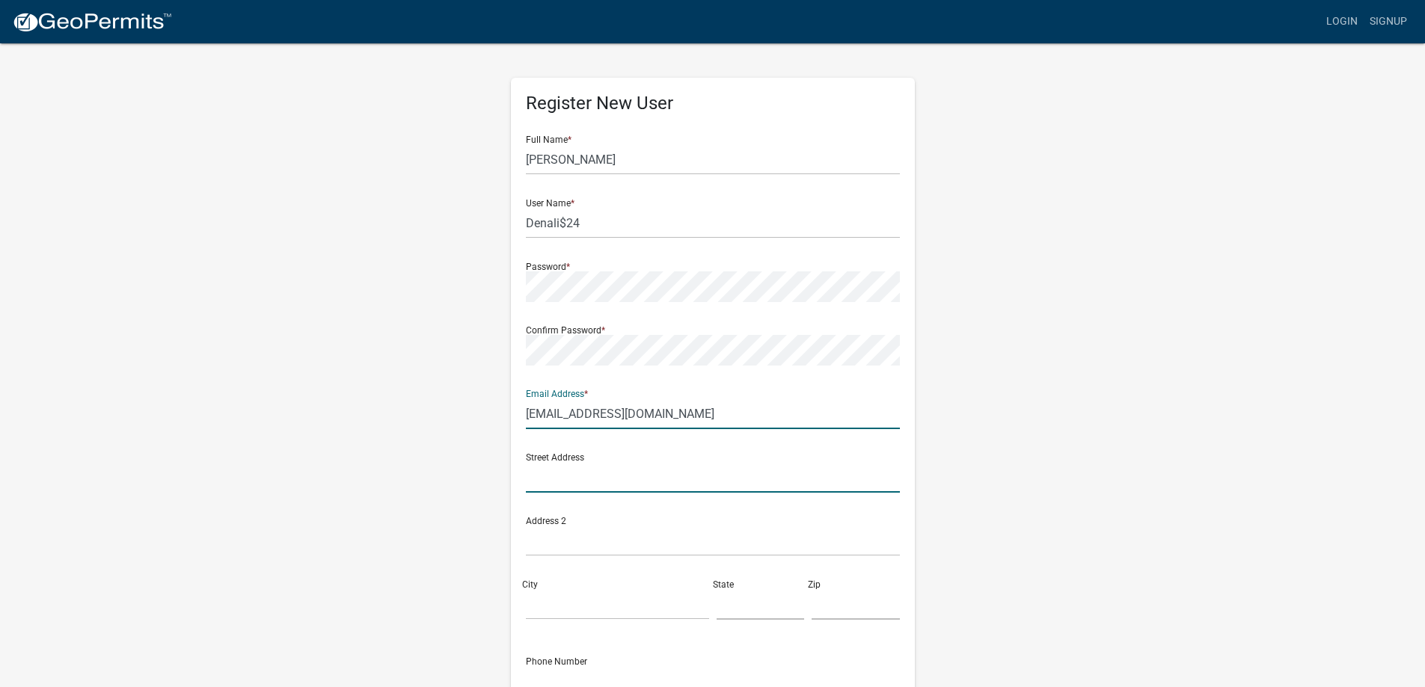
click at [574, 479] on input "text" at bounding box center [713, 477] width 374 height 31
type input "1895 e 300 s"
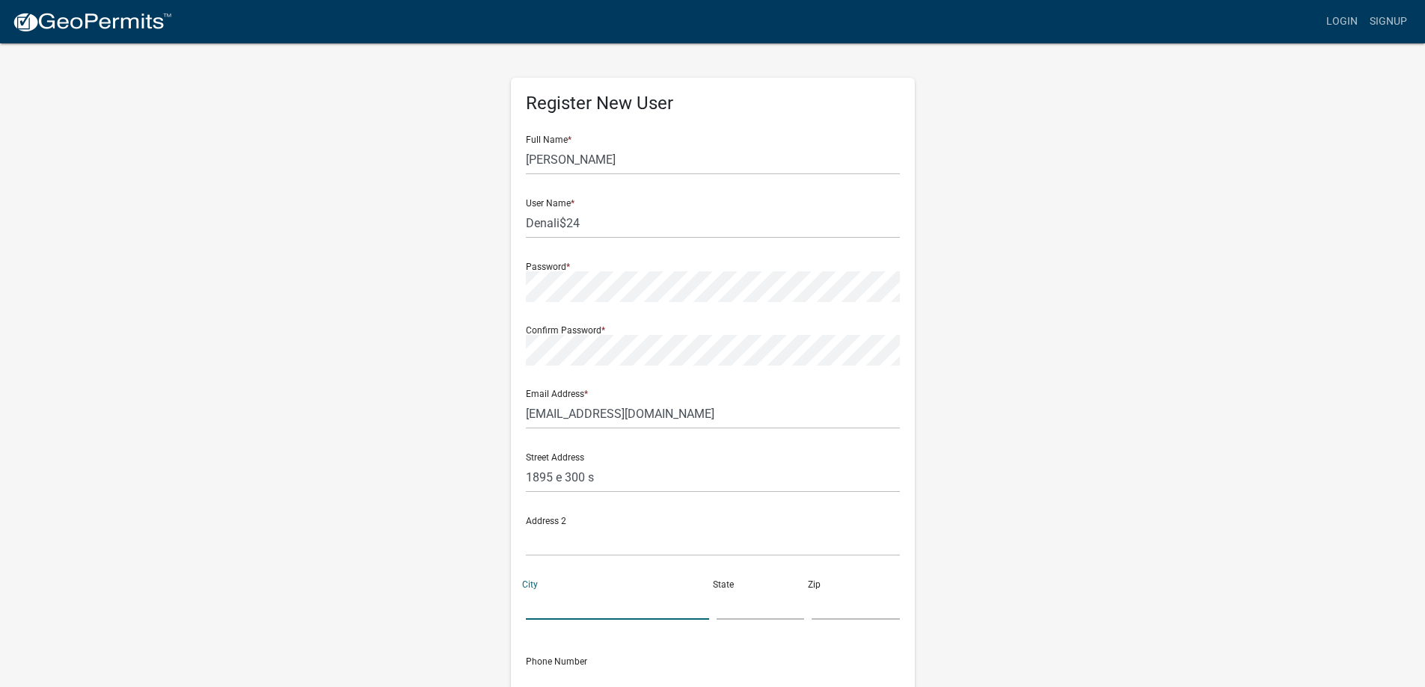
click at [559, 589] on input "City" at bounding box center [617, 604] width 183 height 31
type input "[GEOGRAPHIC_DATA]"
click at [752, 600] on input "text" at bounding box center [761, 604] width 88 height 31
type input "IN"
click at [836, 605] on input "text" at bounding box center [856, 604] width 88 height 31
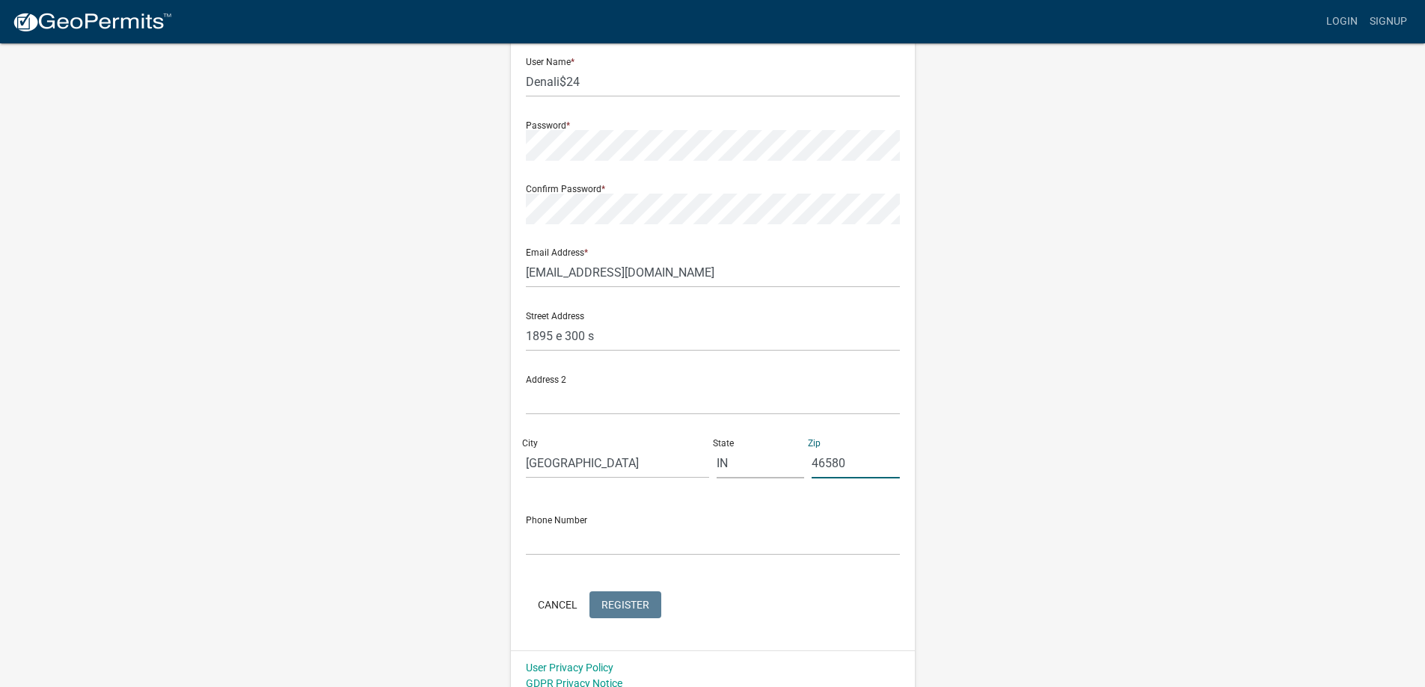
scroll to position [155, 0]
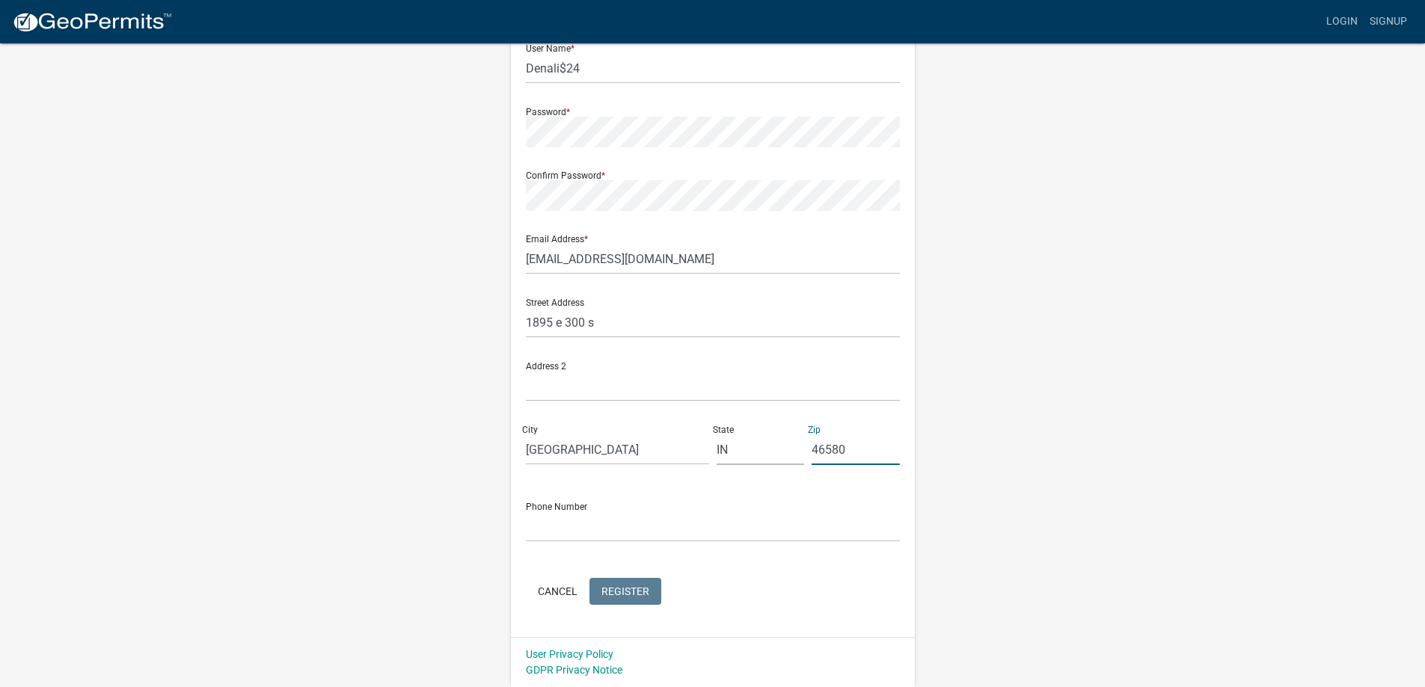
type input "46580"
click at [583, 521] on input "text" at bounding box center [713, 527] width 374 height 31
type input "[PHONE_NUMBER]"
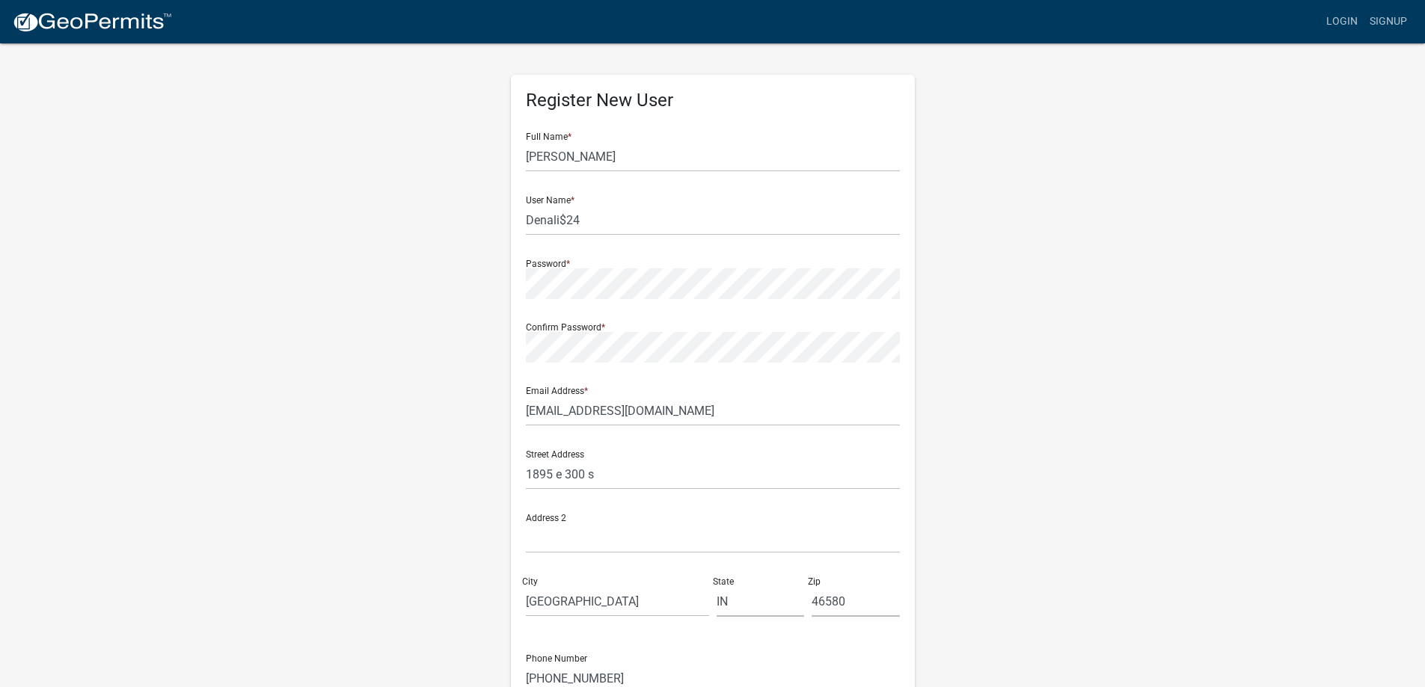
scroll to position [0, 0]
click at [1385, 19] on link "Signup" at bounding box center [1388, 21] width 49 height 28
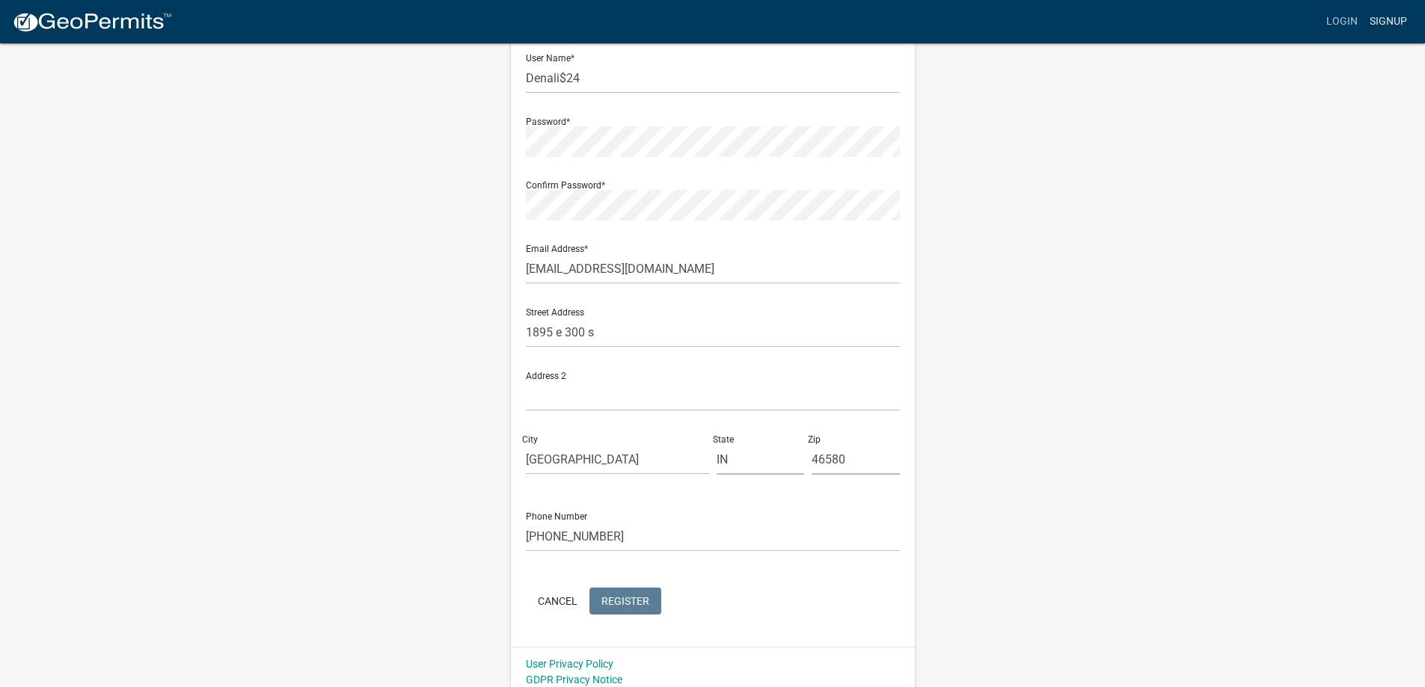
scroll to position [155, 0]
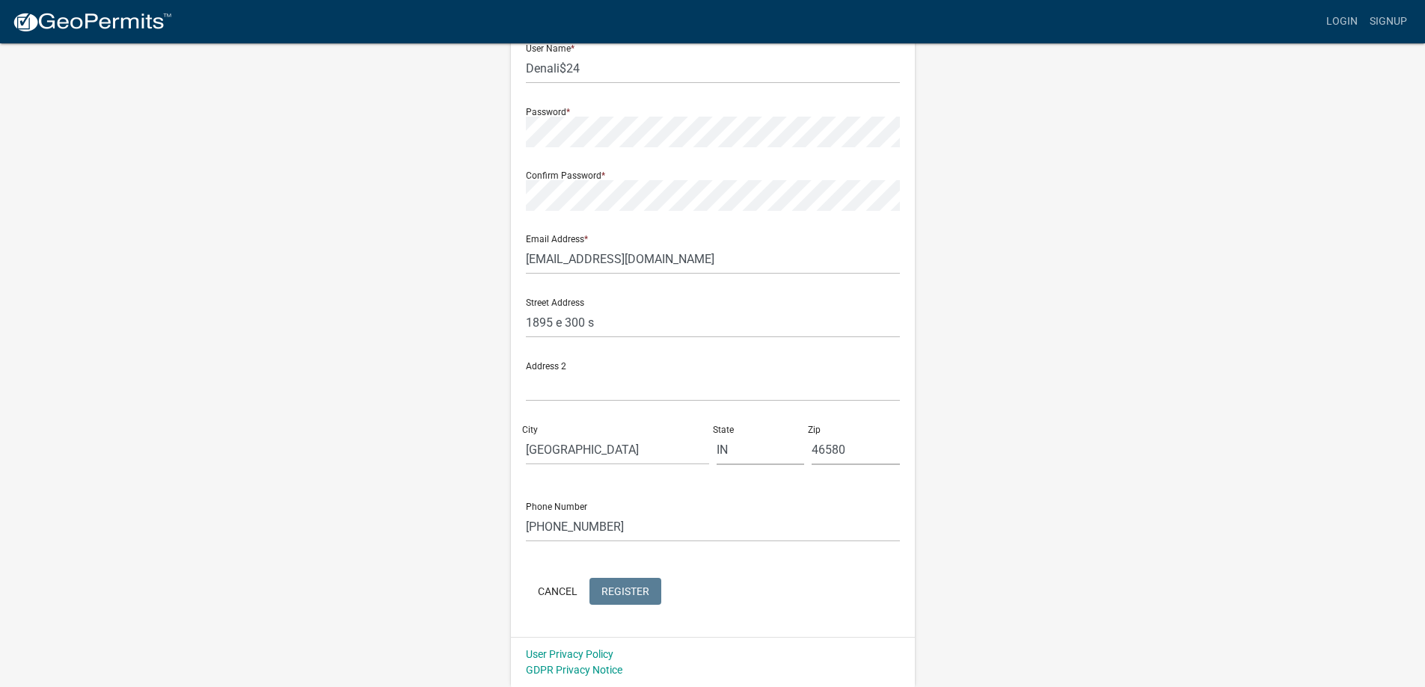
click at [1236, 467] on wm-register-view "more_horiz Login Signup Register New User Full Name * john culbertson User Name…" at bounding box center [712, 266] width 1425 height 842
click at [1385, 15] on link "Signup" at bounding box center [1388, 21] width 49 height 28
click at [1382, 16] on link "Signup" at bounding box center [1388, 21] width 49 height 28
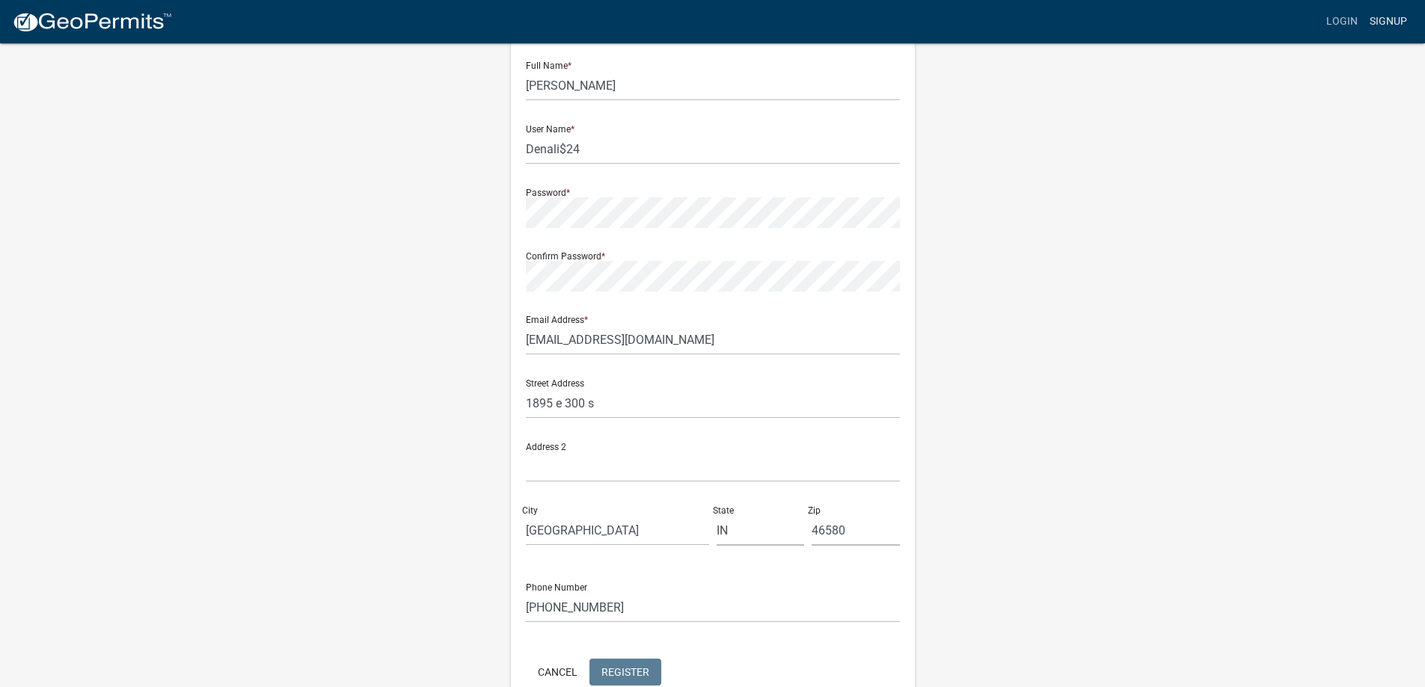
scroll to position [0, 0]
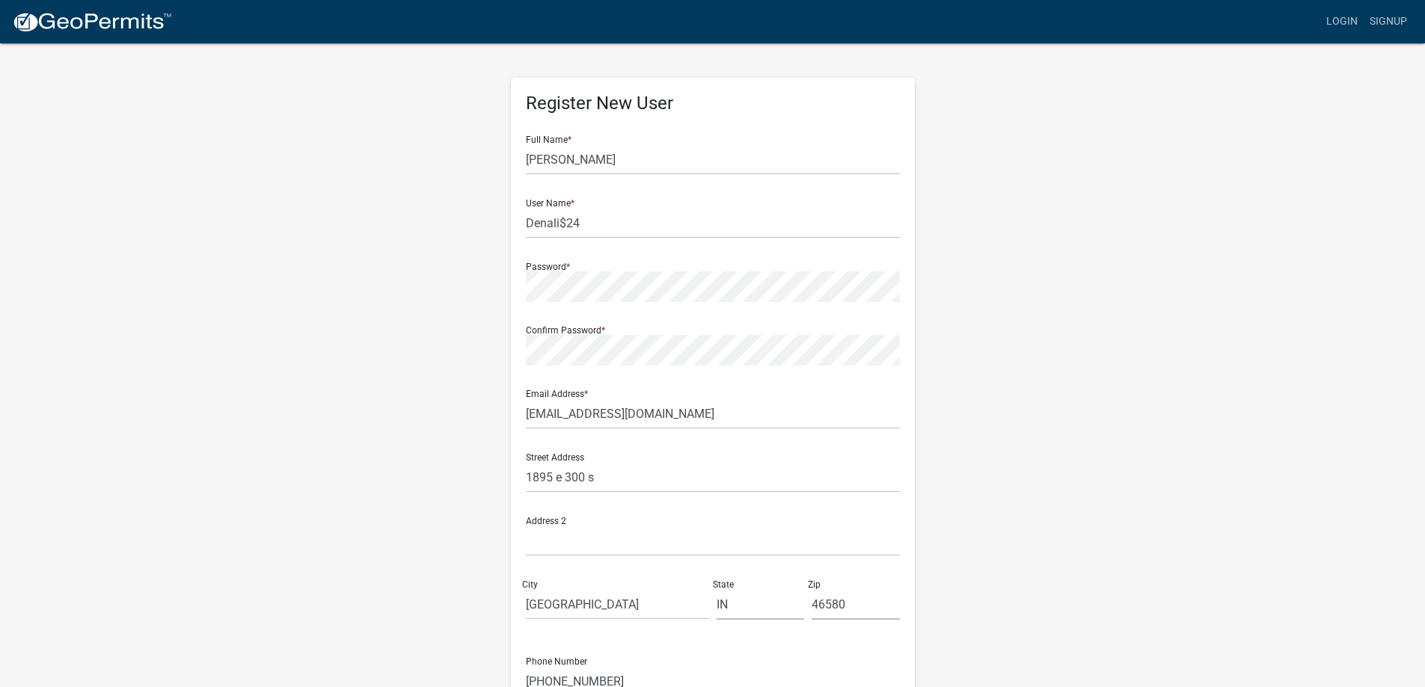
drag, startPoint x: 74, startPoint y: 145, endPoint x: 59, endPoint y: 74, distance: 72.6
click at [64, 103] on wm-register-view "more_horiz Login Signup Register New User Full Name * john culbertson User Name…" at bounding box center [712, 421] width 1425 height 842
